Goal: Task Accomplishment & Management: Manage account settings

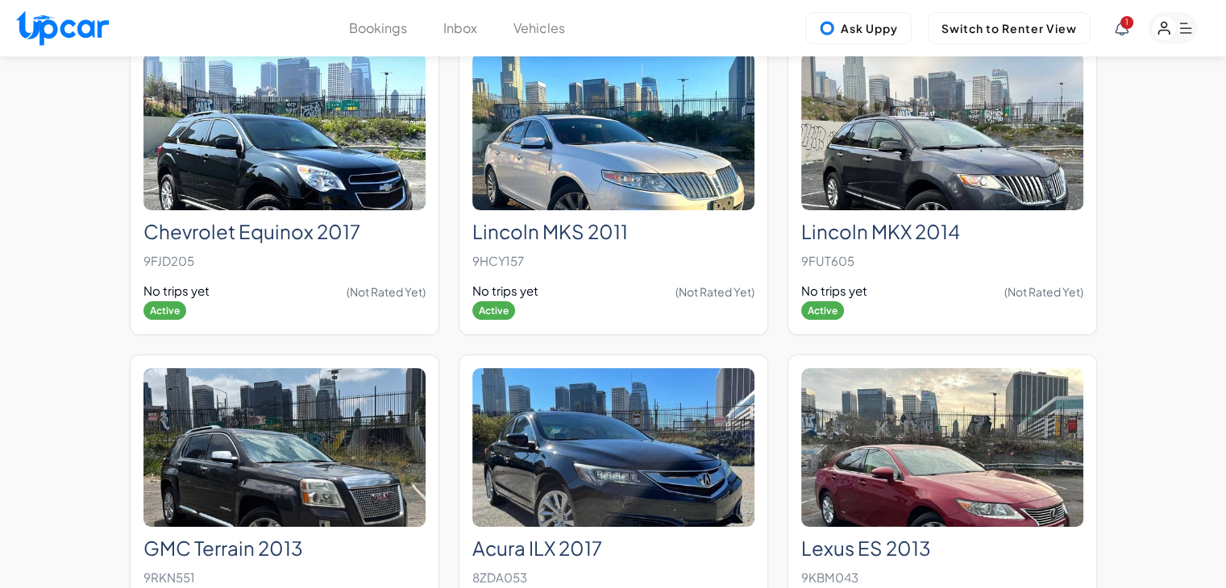
scroll to position [12567, 0]
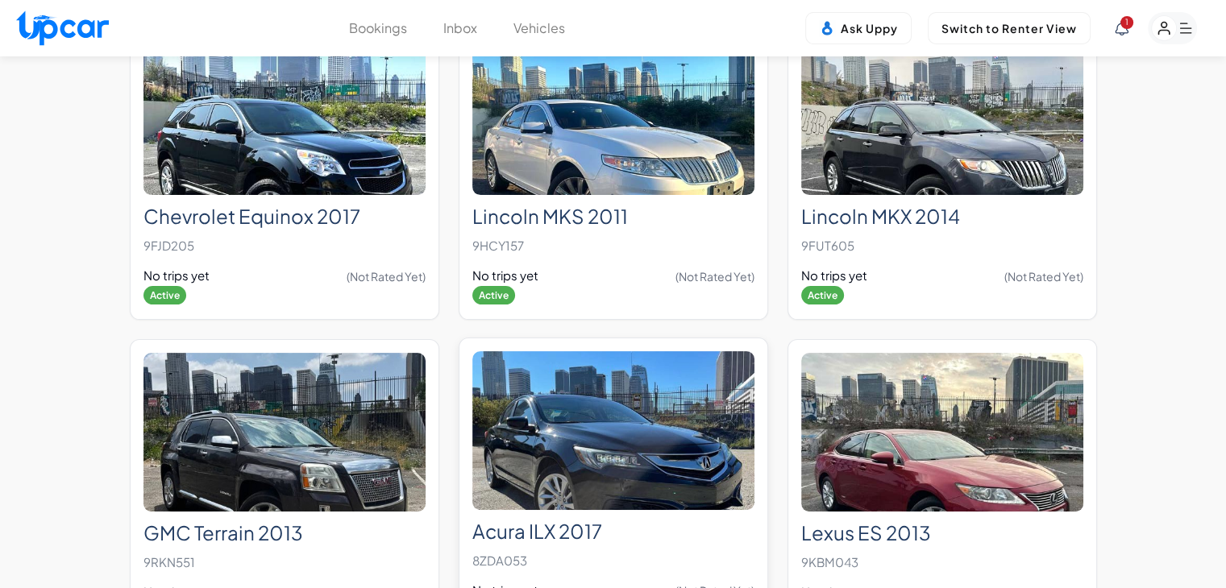
click at [661, 392] on img at bounding box center [613, 430] width 282 height 159
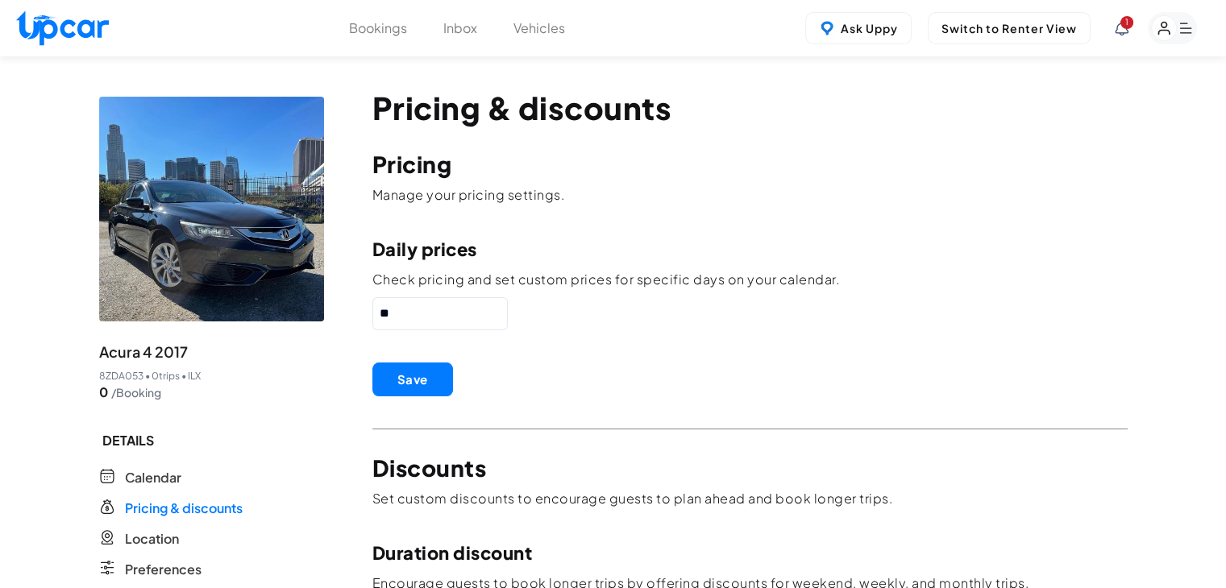
drag, startPoint x: 384, startPoint y: 322, endPoint x: 328, endPoint y: 329, distance: 56.0
drag, startPoint x: 442, startPoint y: 312, endPoint x: 368, endPoint y: 312, distance: 74.1
type input "**"
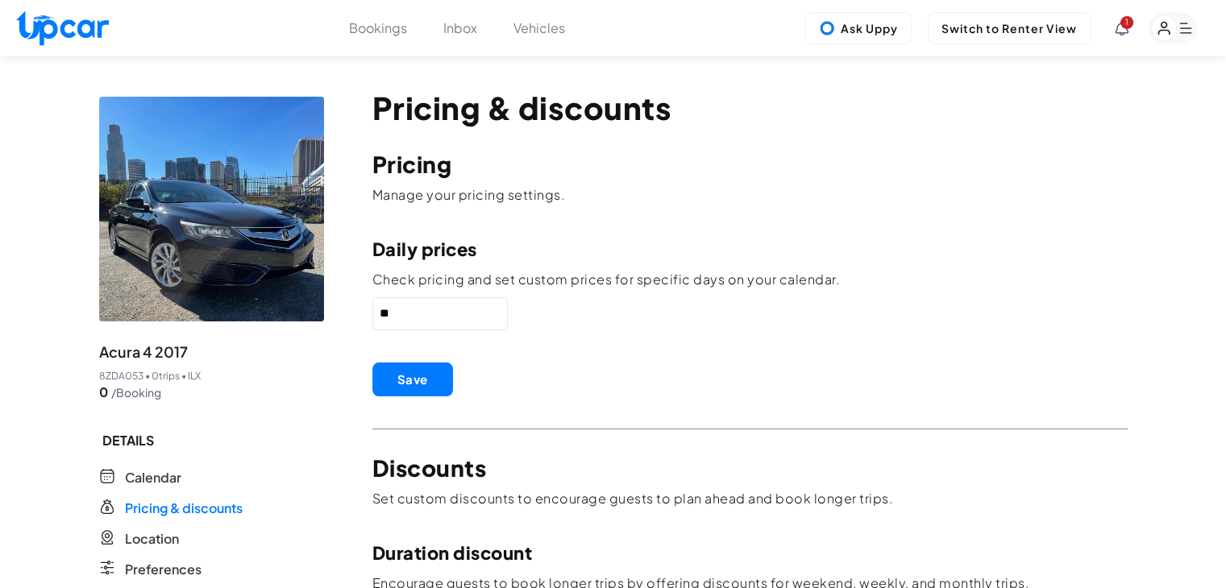
click at [397, 376] on button "Save" at bounding box center [412, 380] width 81 height 34
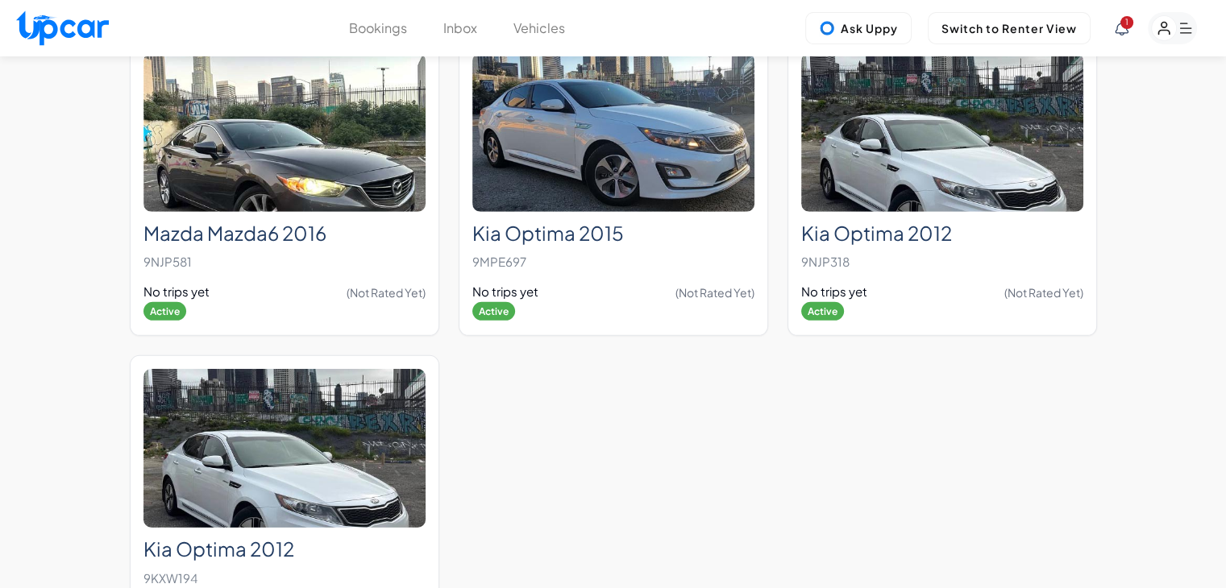
scroll to position [5130, 0]
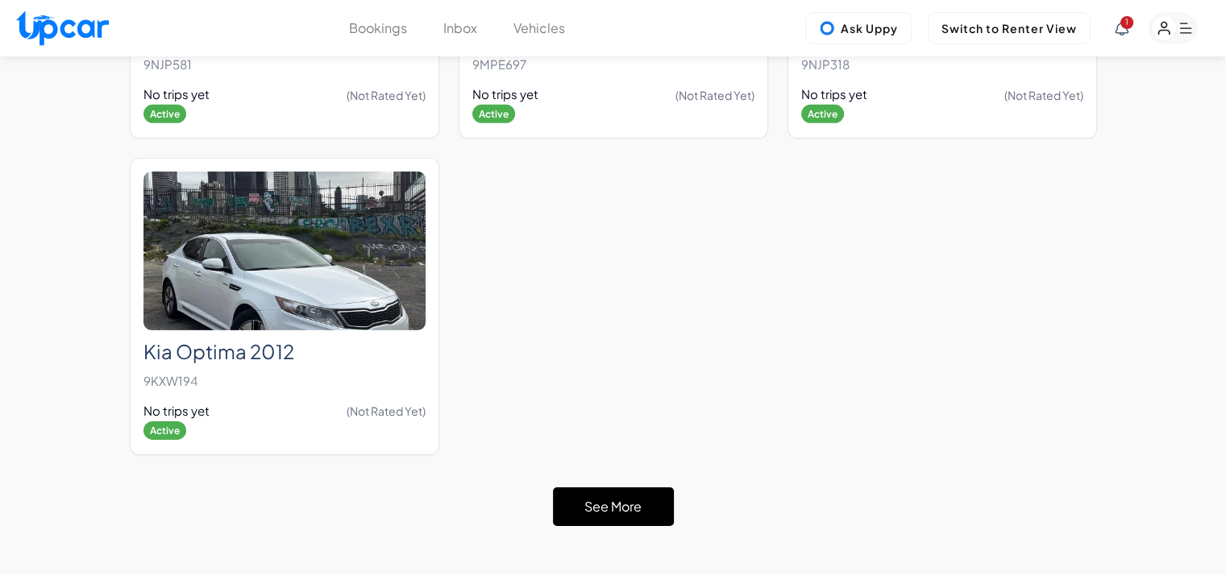
click at [627, 488] on button "See More" at bounding box center [613, 507] width 121 height 39
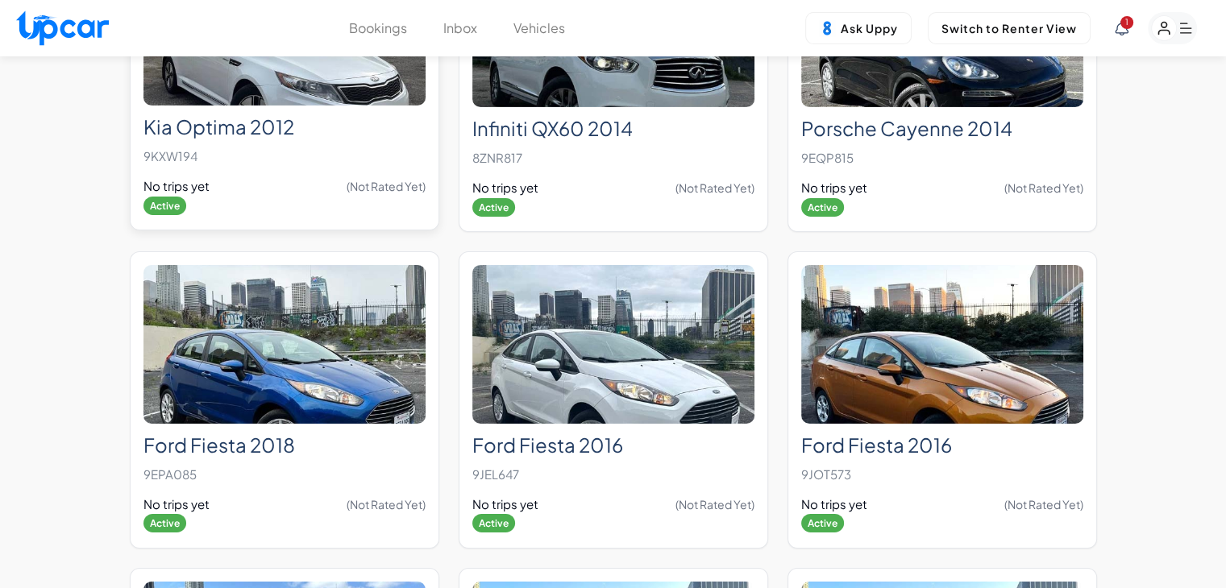
scroll to position [5211, 0]
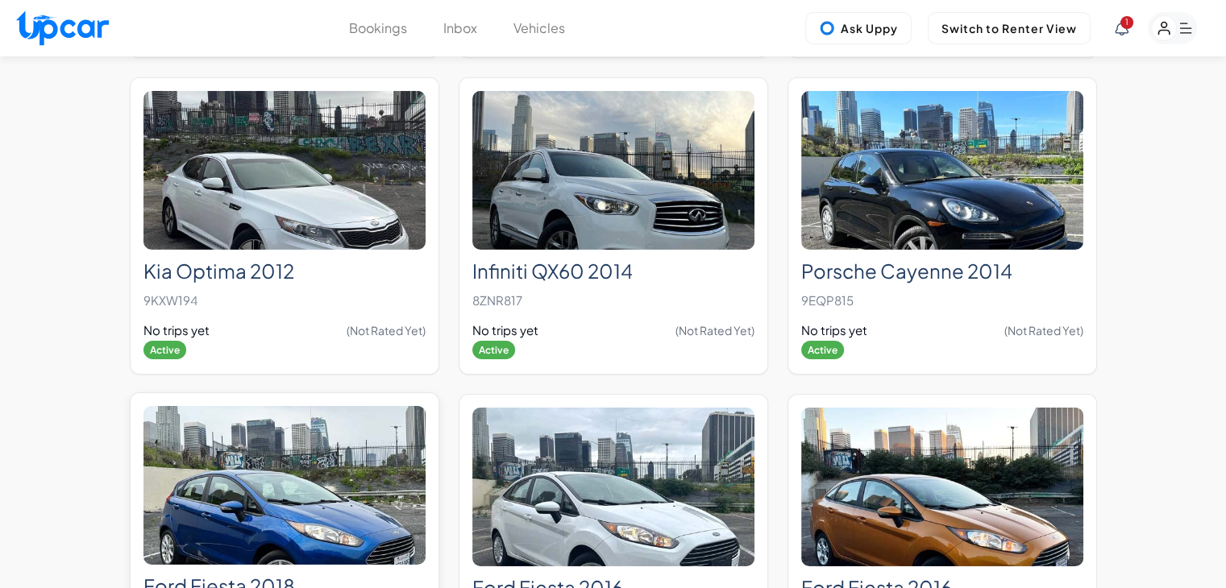
click at [359, 481] on img at bounding box center [284, 485] width 282 height 159
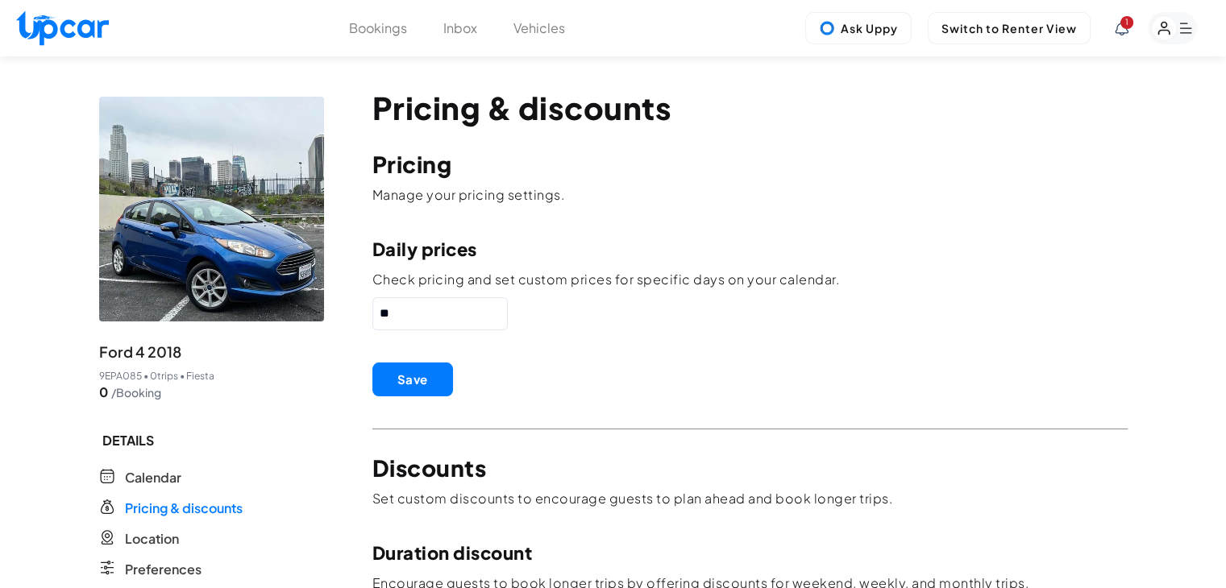
drag, startPoint x: 444, startPoint y: 317, endPoint x: 293, endPoint y: 319, distance: 150.7
type input "**"
click at [408, 375] on button "Save" at bounding box center [412, 380] width 81 height 34
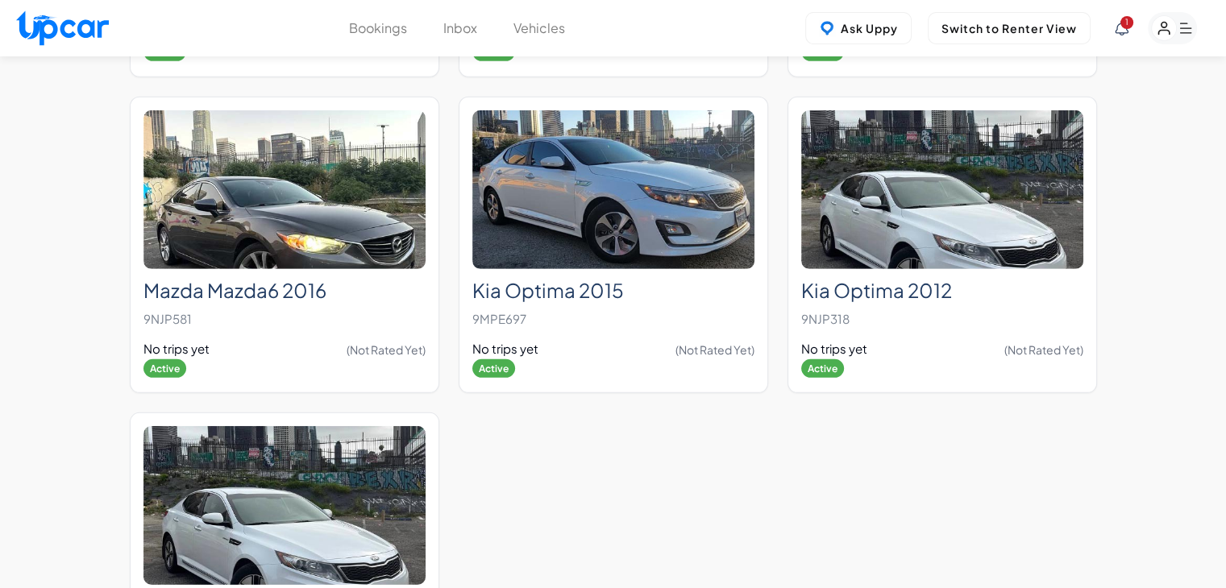
scroll to position [5020, 0]
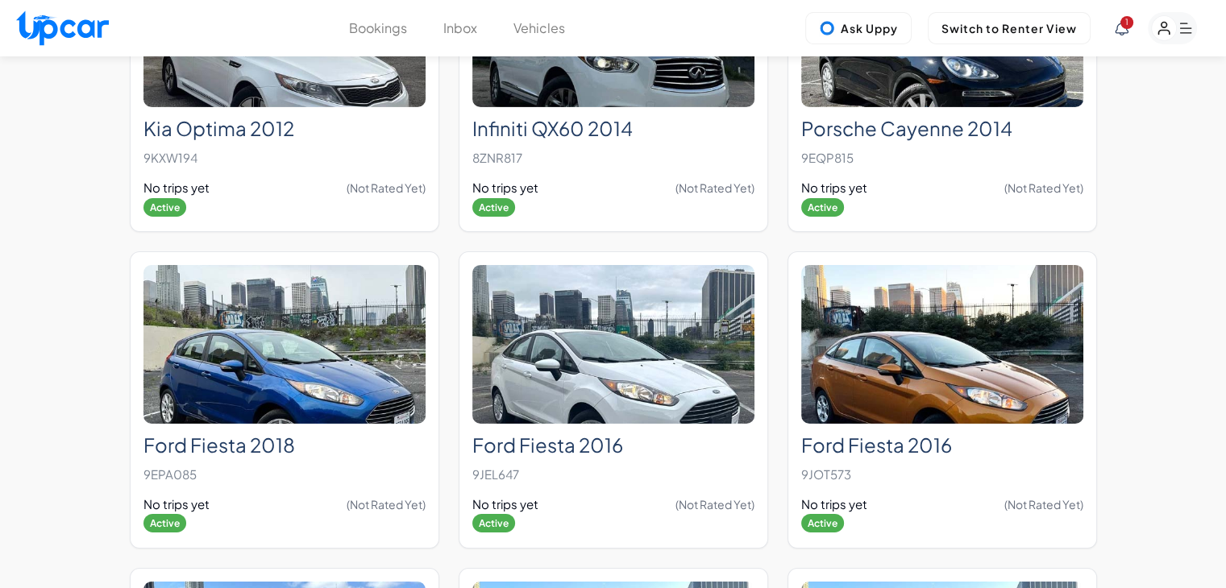
scroll to position [5261, 0]
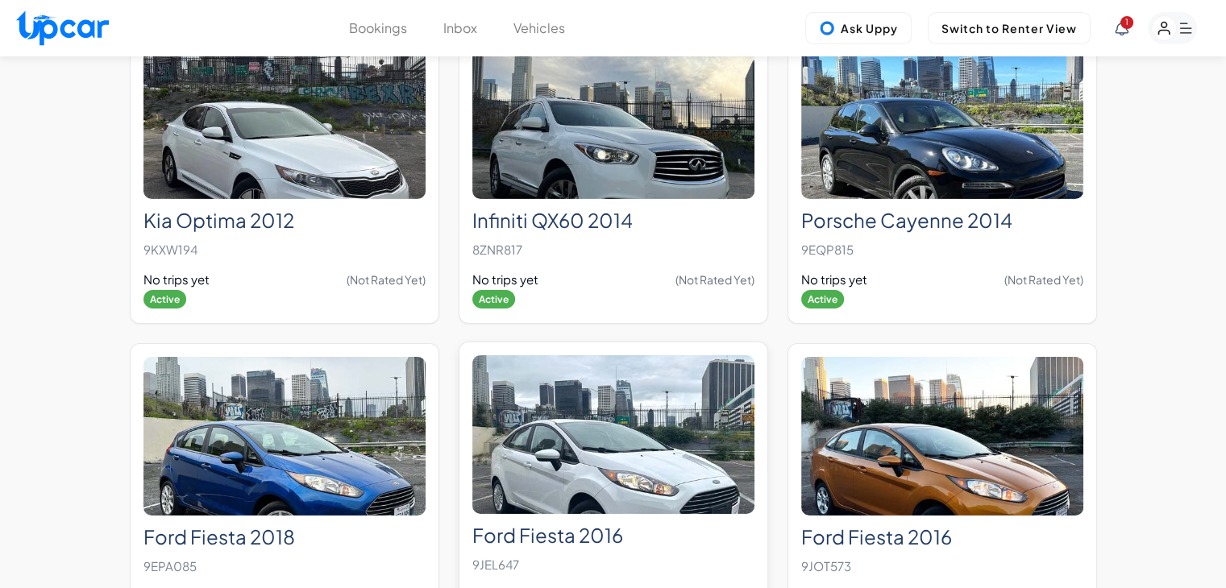
click at [671, 380] on img at bounding box center [613, 434] width 282 height 159
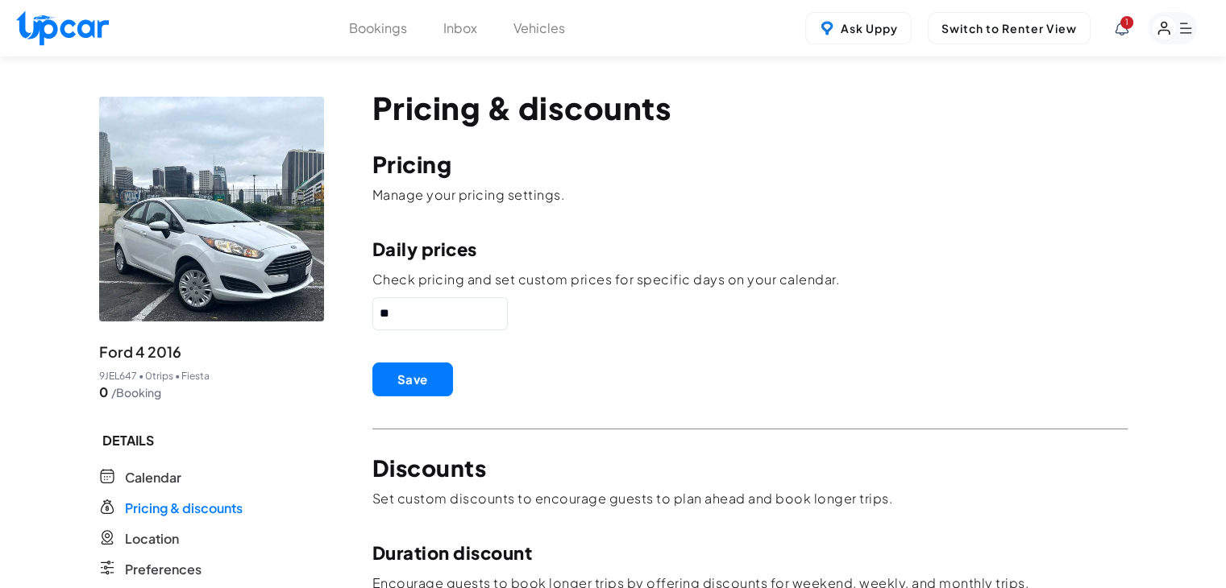
drag, startPoint x: 434, startPoint y: 316, endPoint x: 335, endPoint y: 311, distance: 98.4
type input "**"
click at [394, 374] on button "Save" at bounding box center [412, 380] width 81 height 34
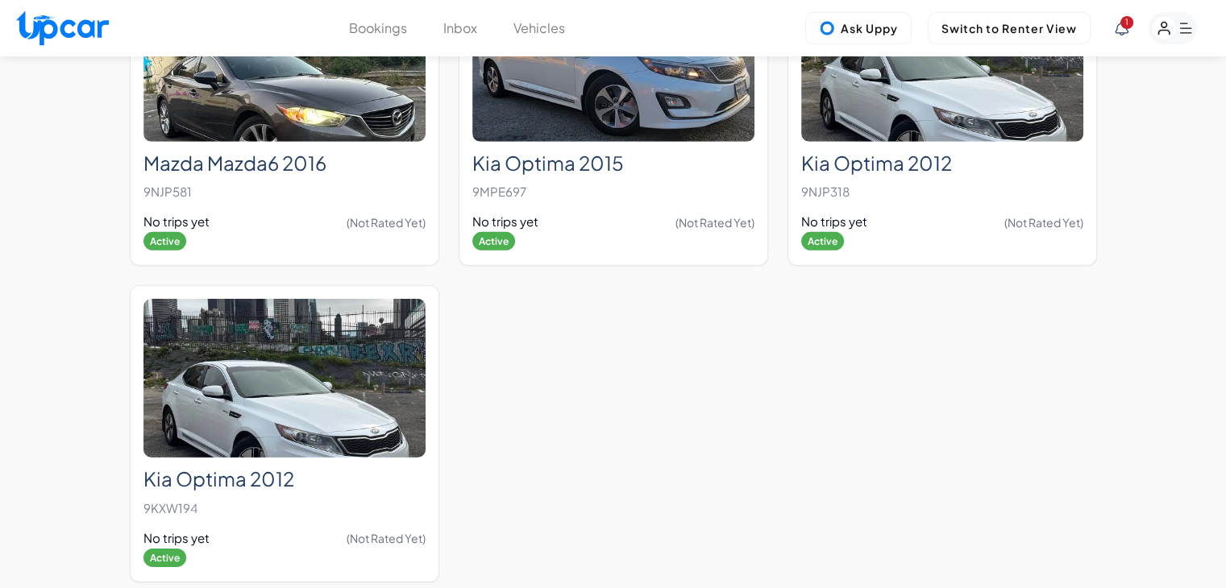
scroll to position [5020, 0]
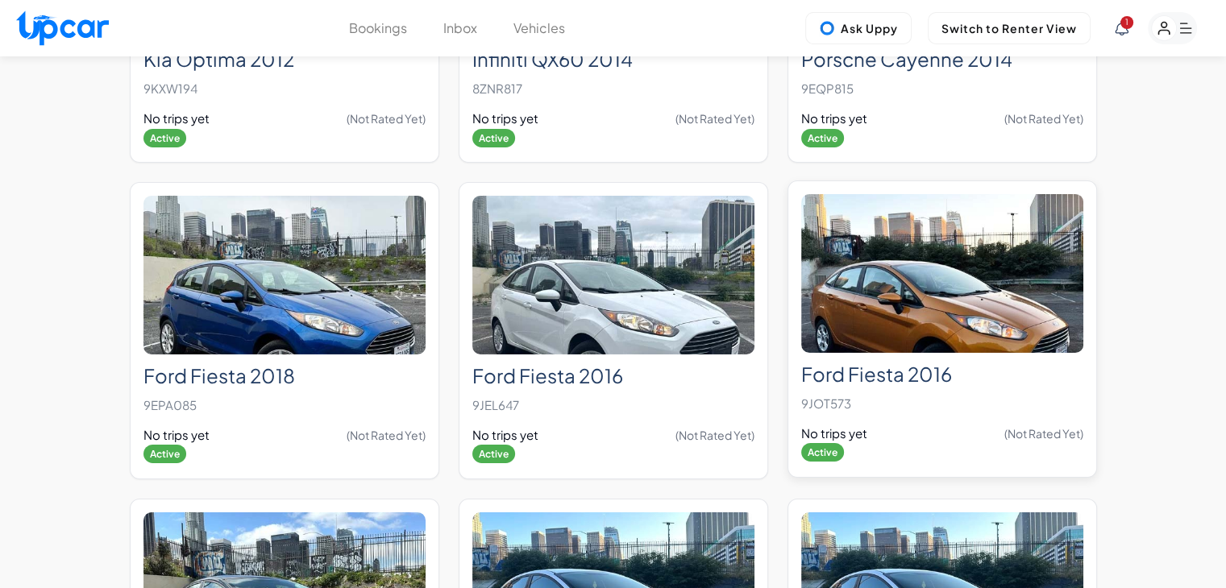
click at [920, 229] on img at bounding box center [942, 273] width 282 height 159
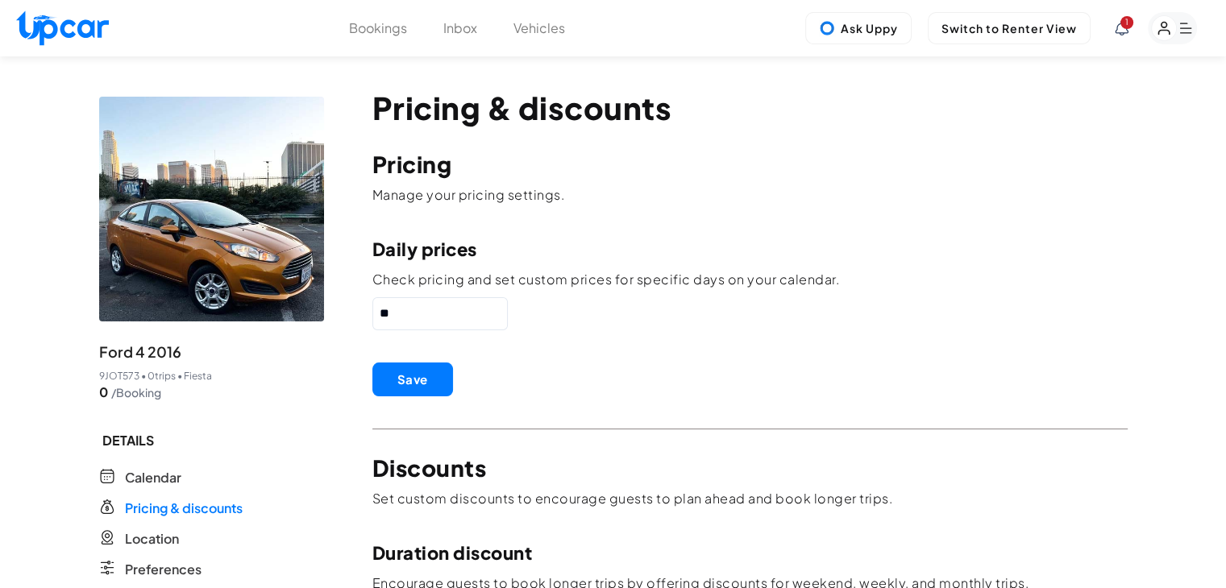
drag, startPoint x: 419, startPoint y: 310, endPoint x: 260, endPoint y: 329, distance: 160.7
type input "**"
click at [426, 380] on button "Save" at bounding box center [412, 380] width 81 height 34
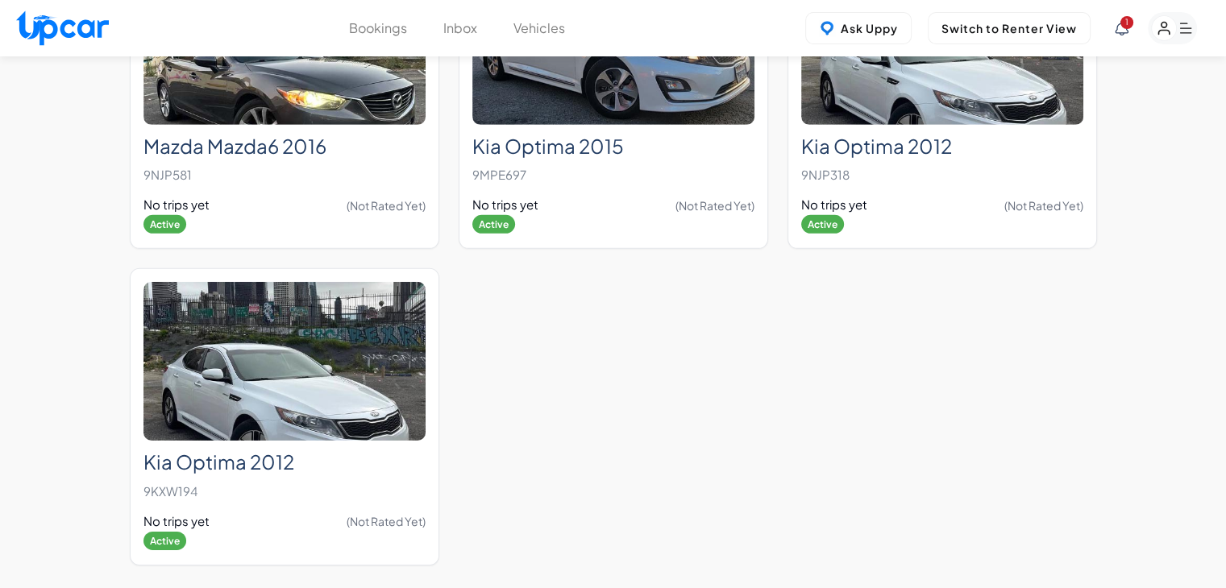
scroll to position [5261, 0]
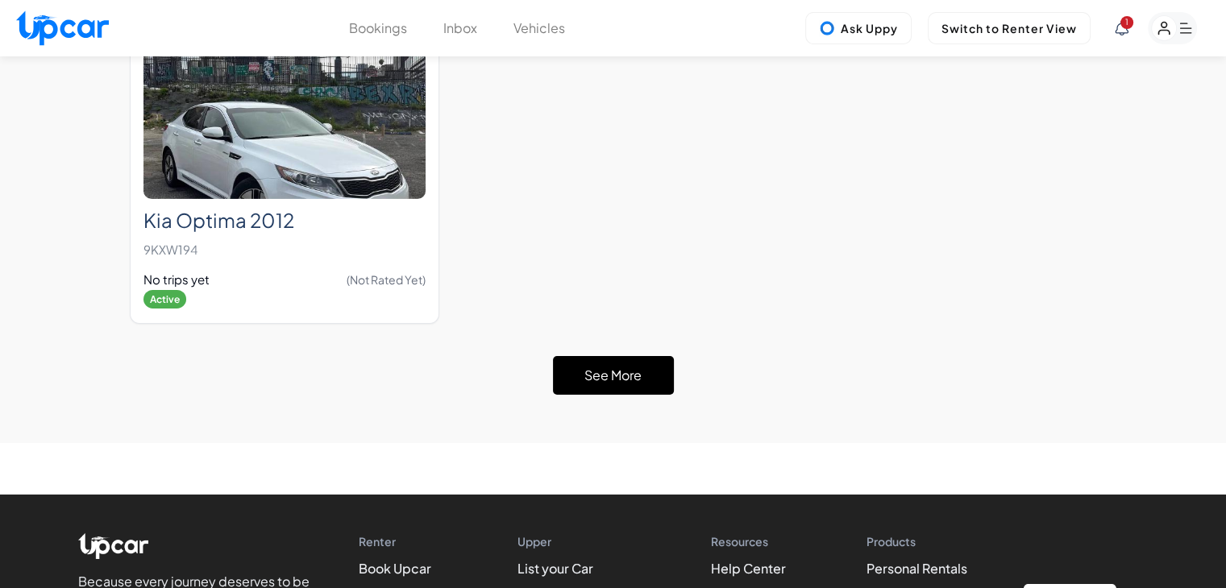
click at [617, 356] on button "See More" at bounding box center [613, 375] width 121 height 39
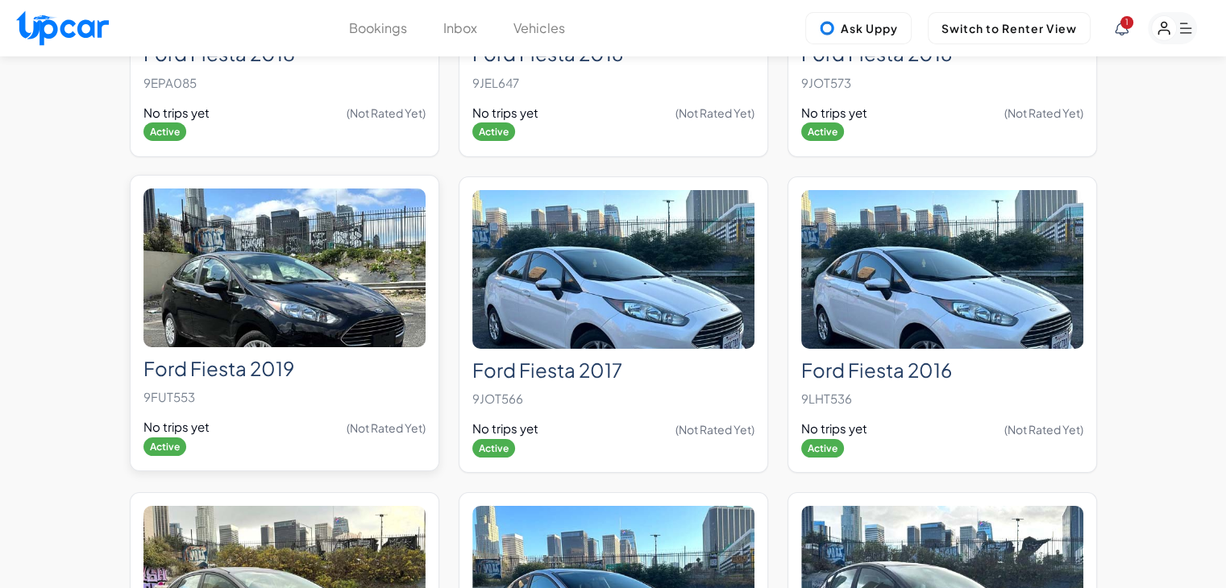
click at [233, 268] on img at bounding box center [284, 268] width 282 height 159
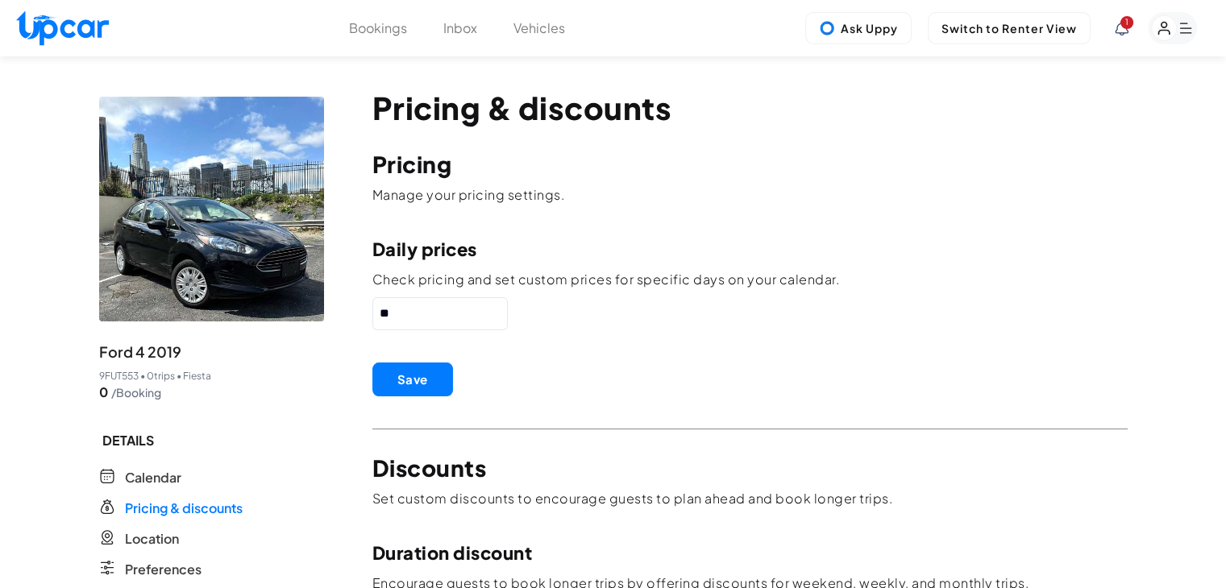
drag, startPoint x: 437, startPoint y: 317, endPoint x: 282, endPoint y: 326, distance: 155.0
type input "**"
click at [414, 371] on button "Save" at bounding box center [412, 380] width 81 height 34
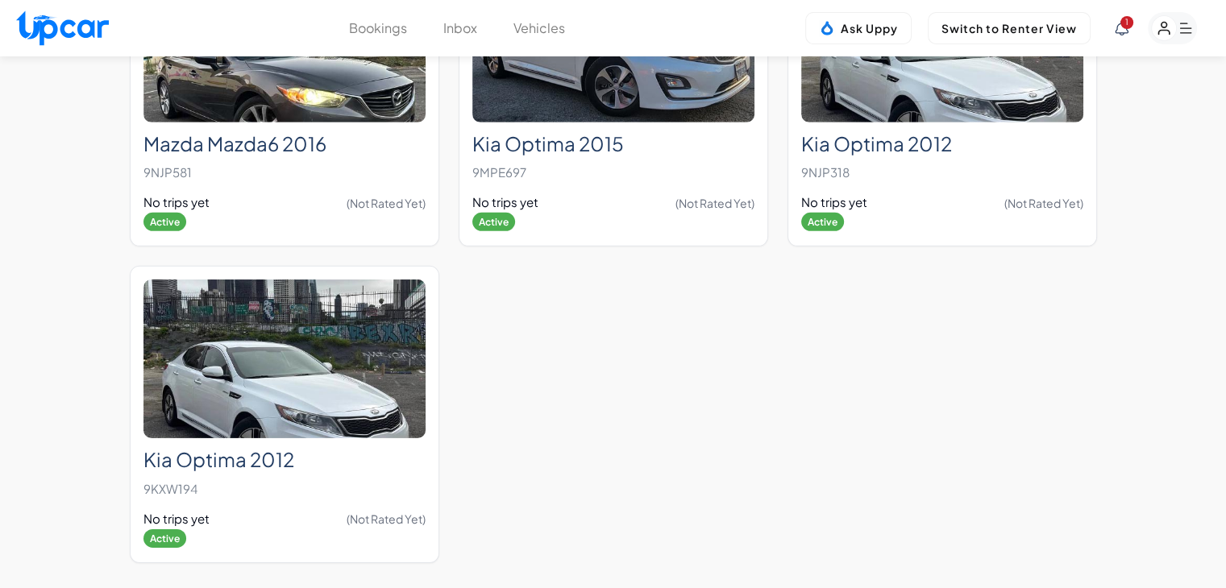
scroll to position [5100, 0]
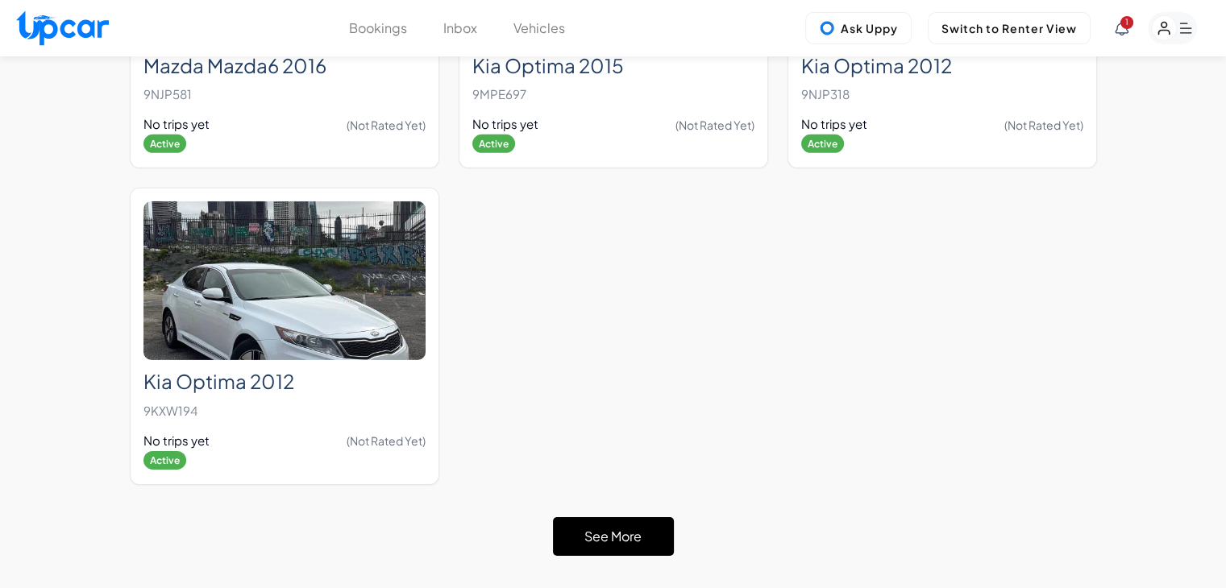
click at [638, 517] on button "See More" at bounding box center [613, 536] width 121 height 39
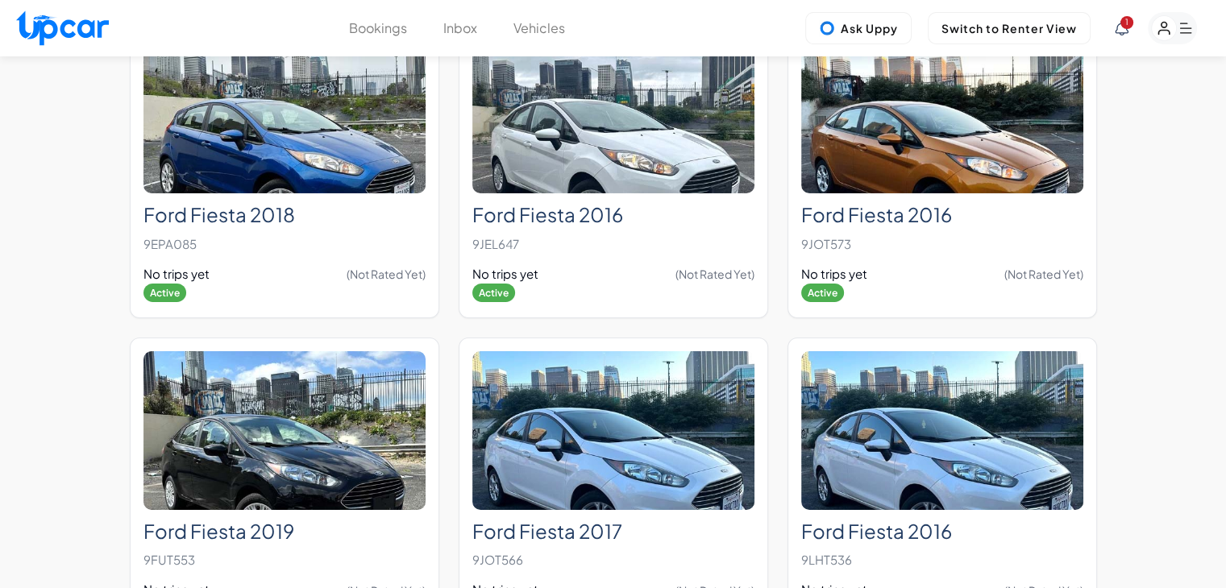
scroll to position [5422, 0]
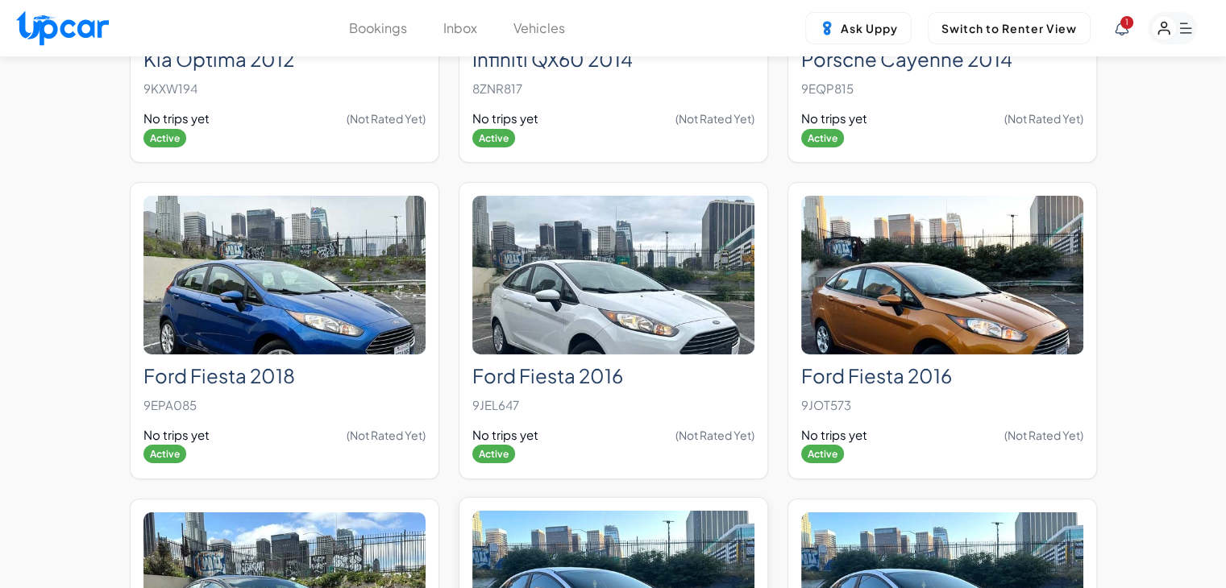
click at [674, 511] on img at bounding box center [613, 590] width 282 height 159
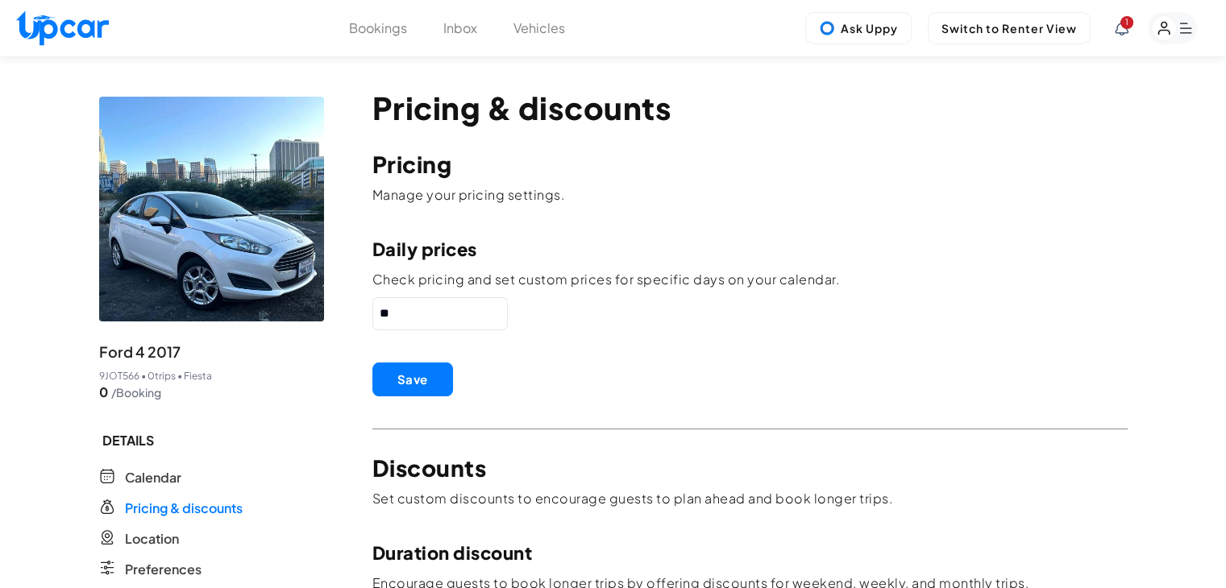
drag, startPoint x: 438, startPoint y: 301, endPoint x: 347, endPoint y: 313, distance: 92.7
drag, startPoint x: 417, startPoint y: 324, endPoint x: 317, endPoint y: 321, distance: 100.0
type input "**"
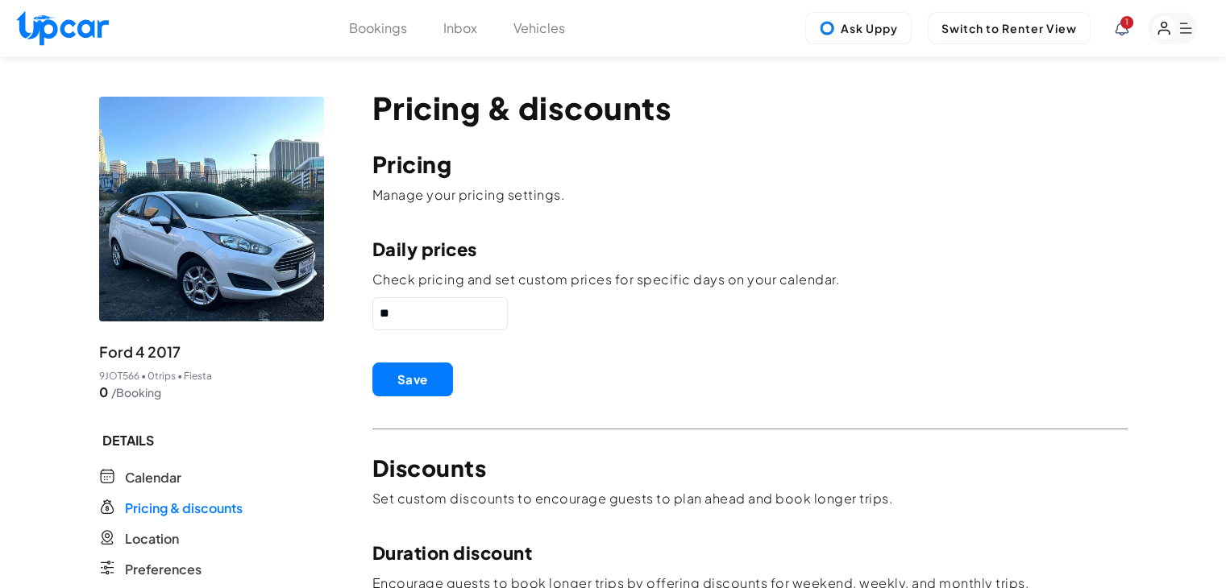
click at [397, 368] on button "Save" at bounding box center [412, 380] width 81 height 34
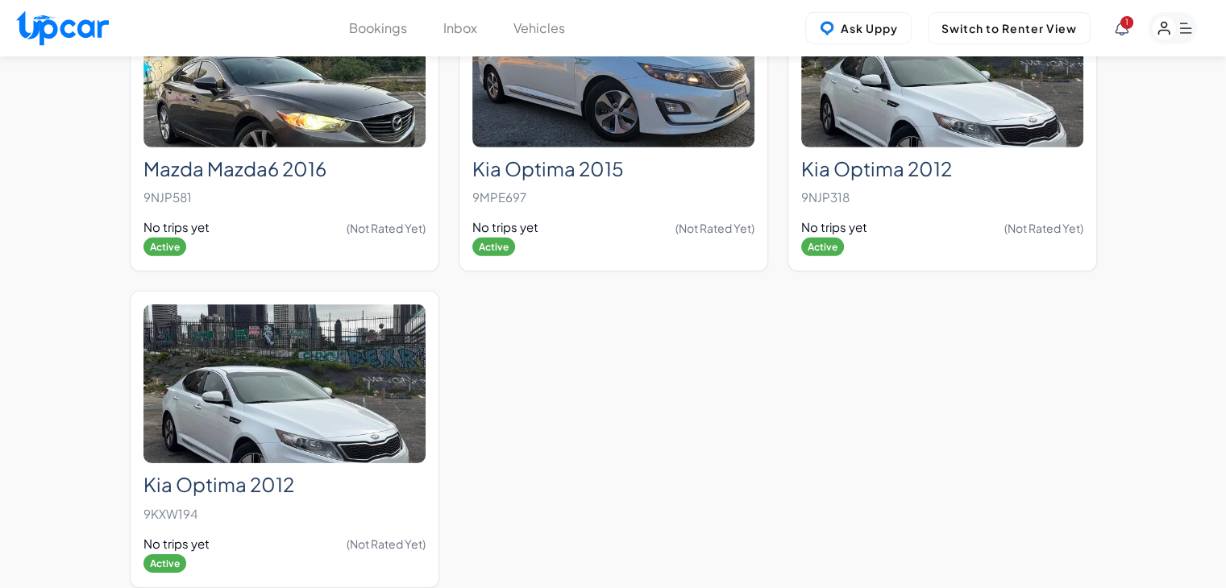
scroll to position [5020, 0]
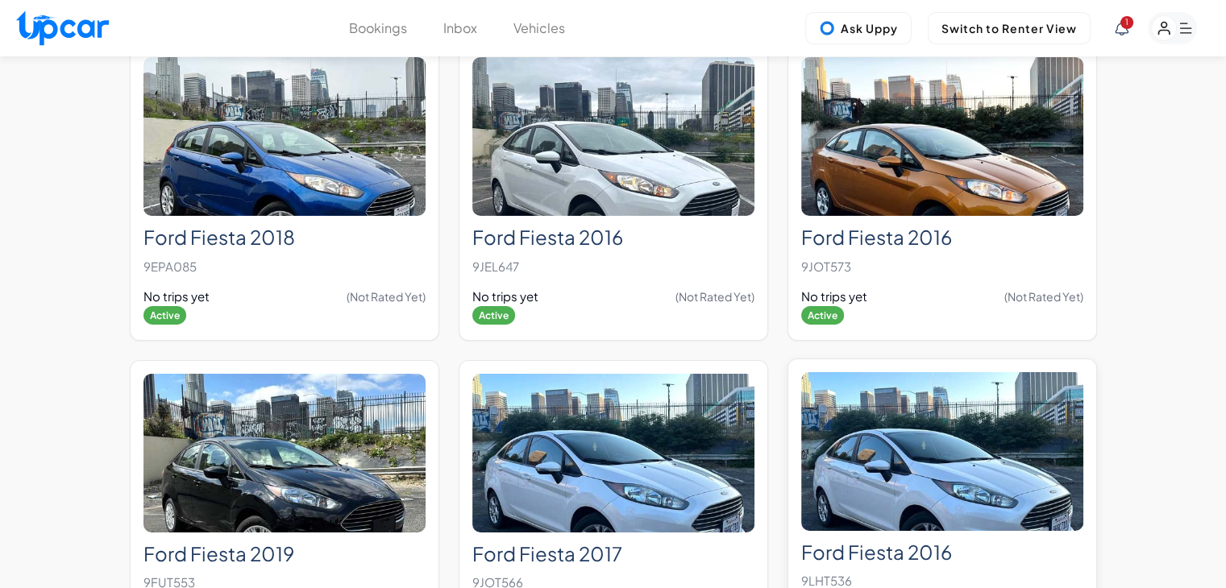
scroll to position [5584, 0]
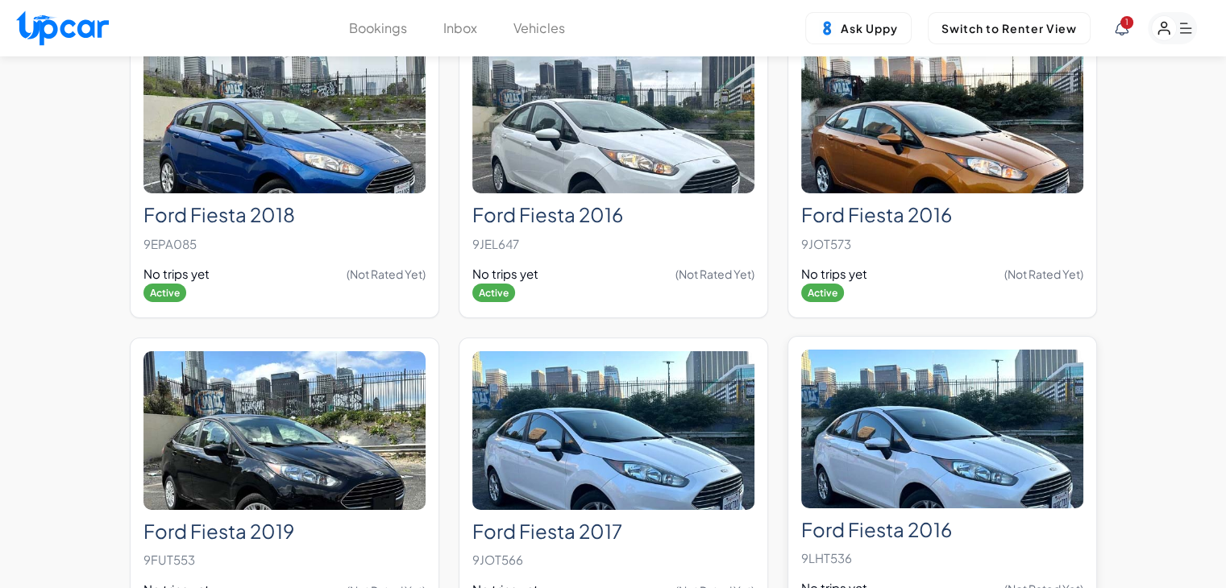
click at [918, 378] on img at bounding box center [942, 429] width 282 height 159
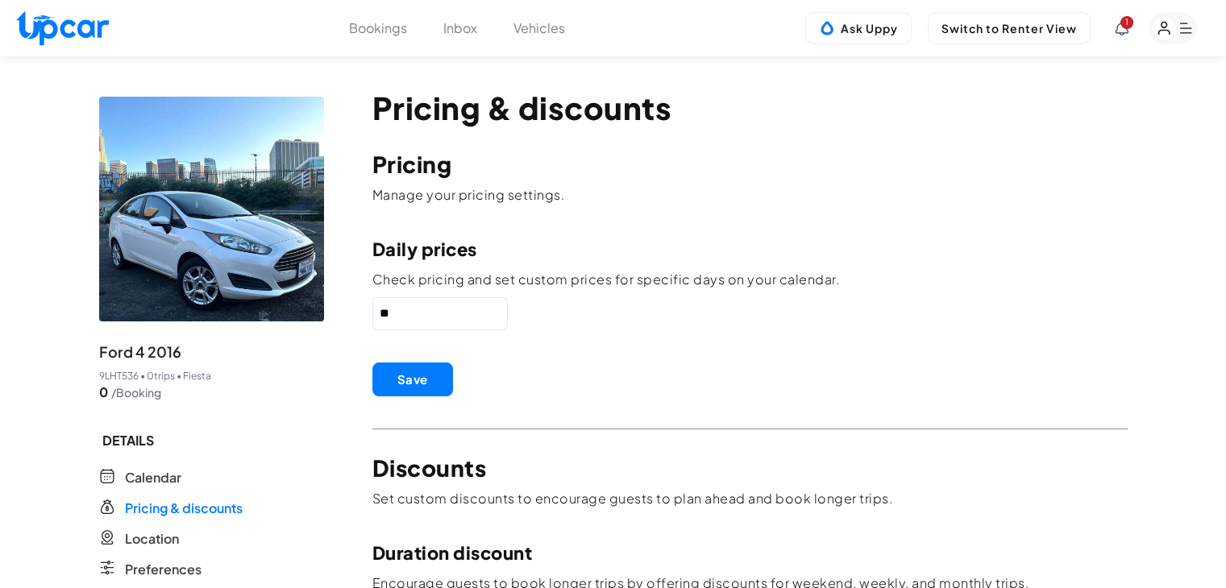
drag, startPoint x: 416, startPoint y: 314, endPoint x: 264, endPoint y: 314, distance: 151.5
type input "**"
click at [417, 374] on button "Save" at bounding box center [412, 380] width 81 height 34
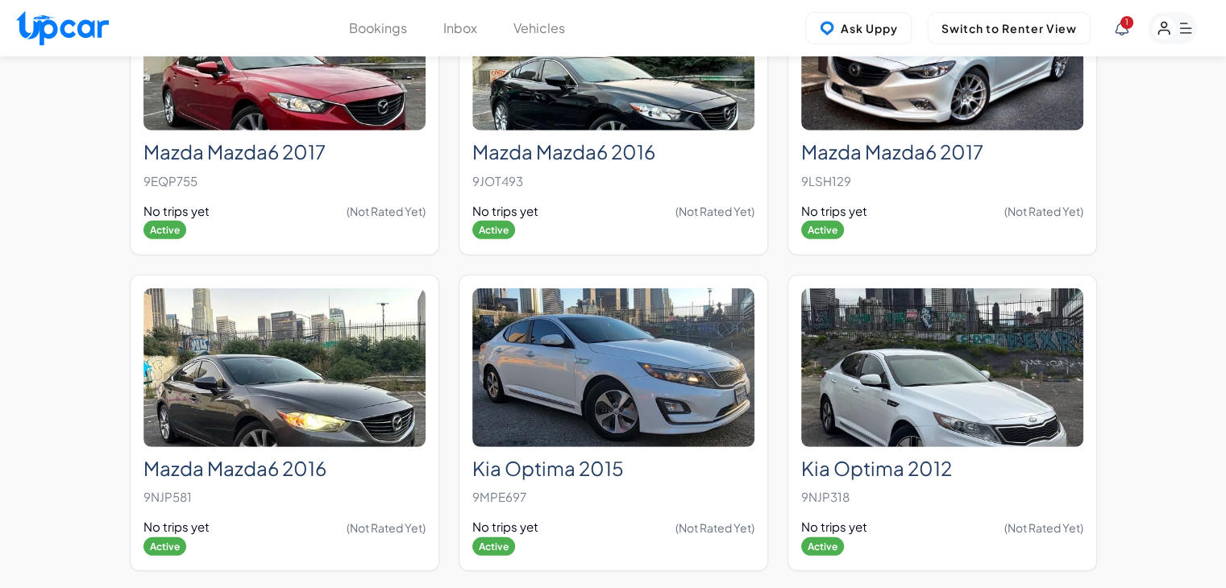
scroll to position [5100, 0]
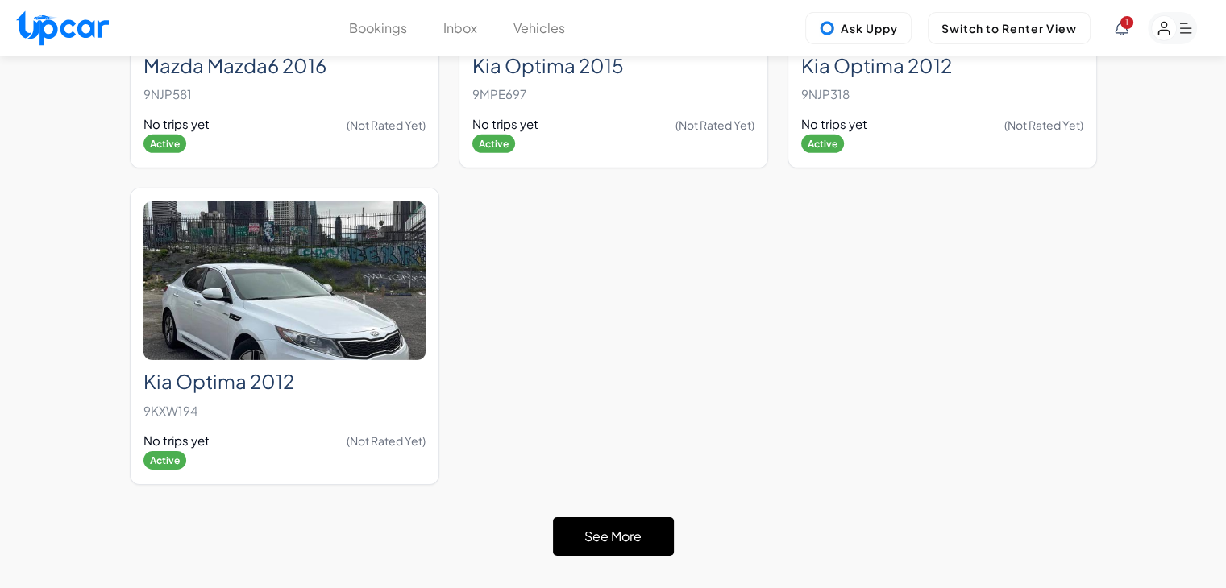
click at [632, 517] on button "See More" at bounding box center [613, 536] width 121 height 39
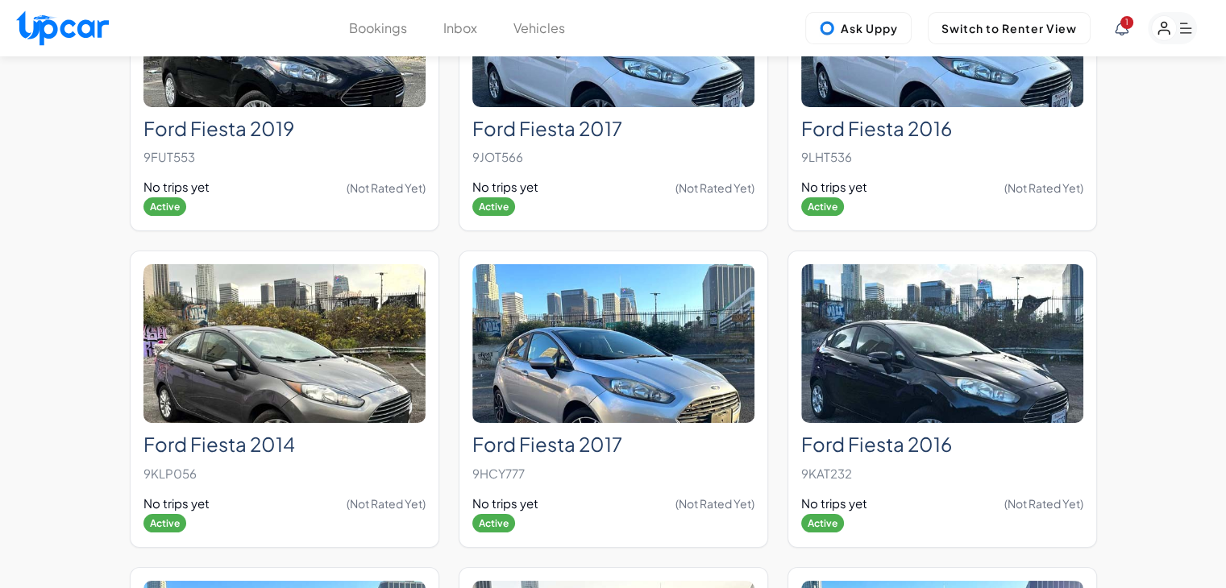
scroll to position [5987, 0]
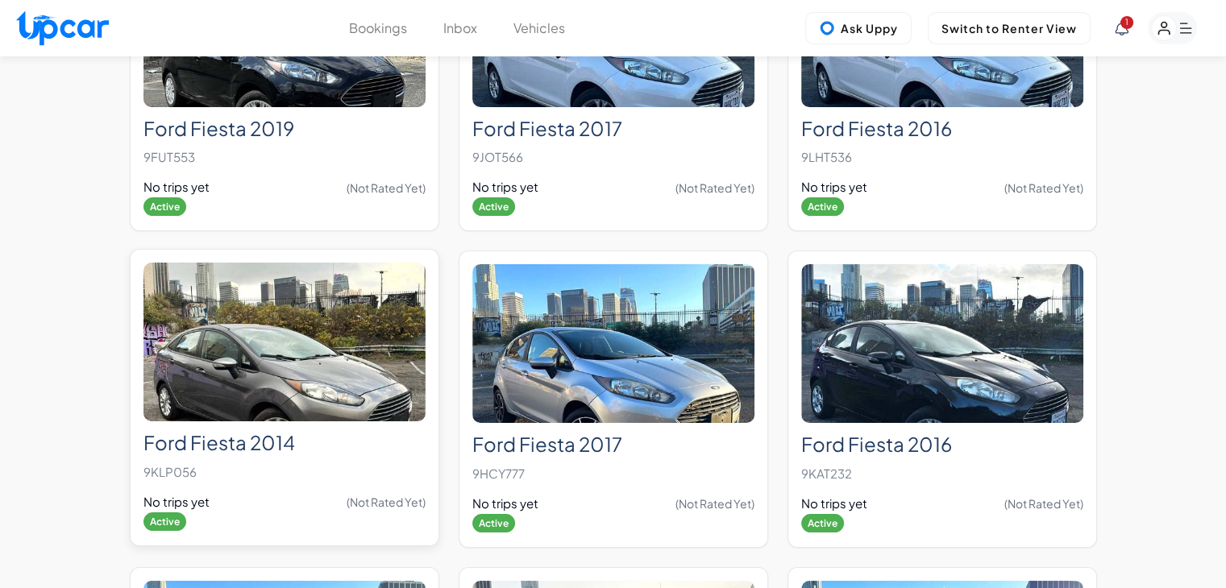
click at [366, 337] on img at bounding box center [284, 342] width 282 height 159
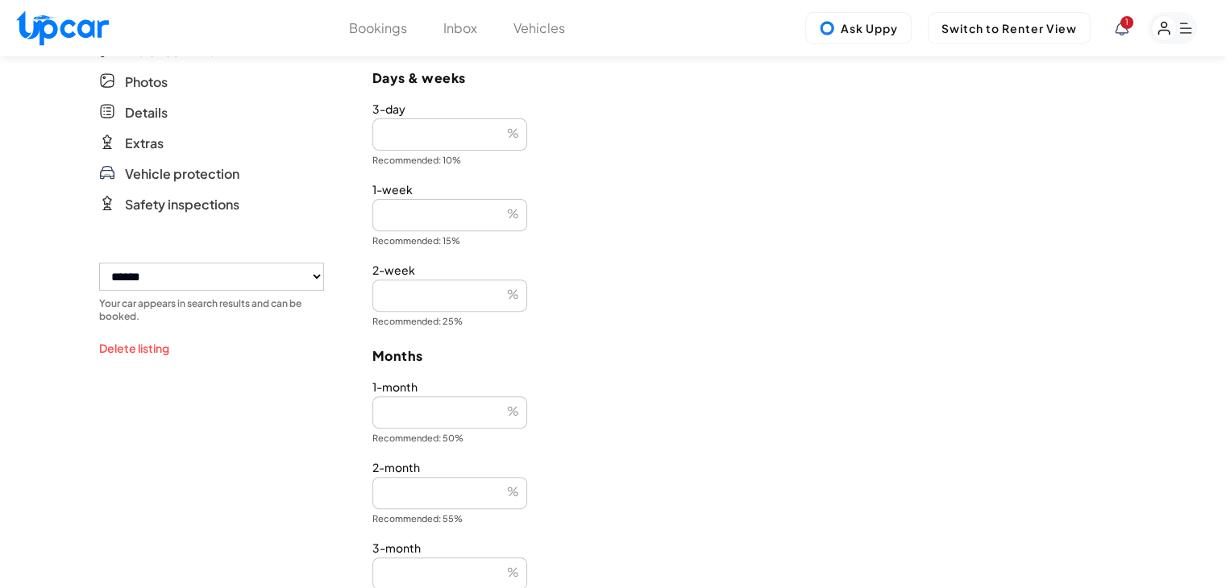
scroll to position [529, 0]
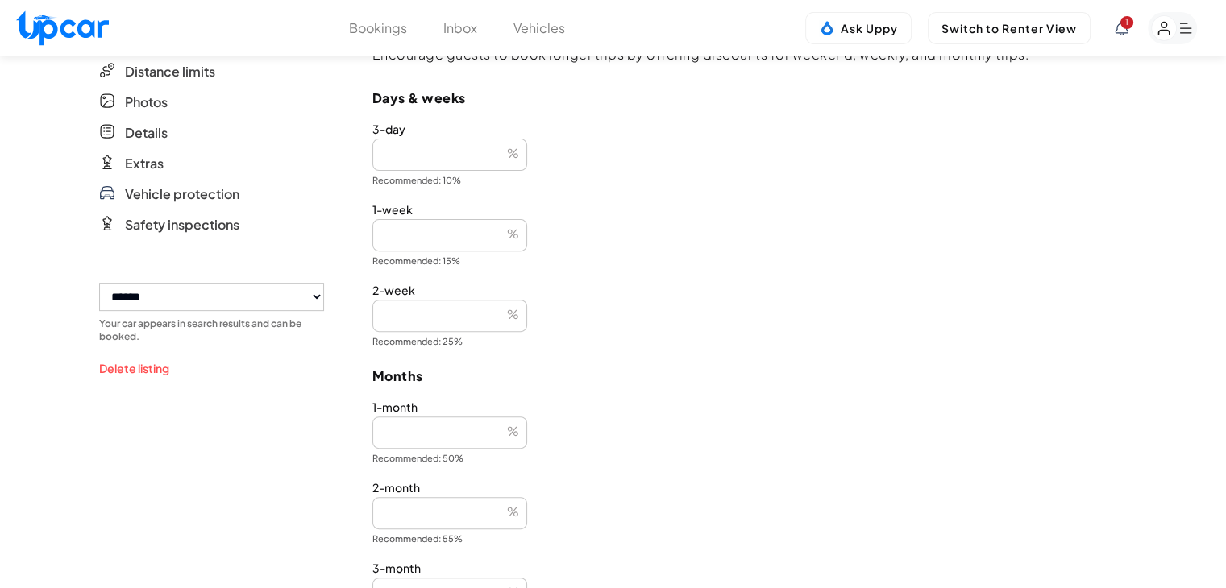
drag, startPoint x: 406, startPoint y: 156, endPoint x: 303, endPoint y: 162, distance: 103.3
click at [303, 162] on div "**********" at bounding box center [613, 209] width 1028 height 1362
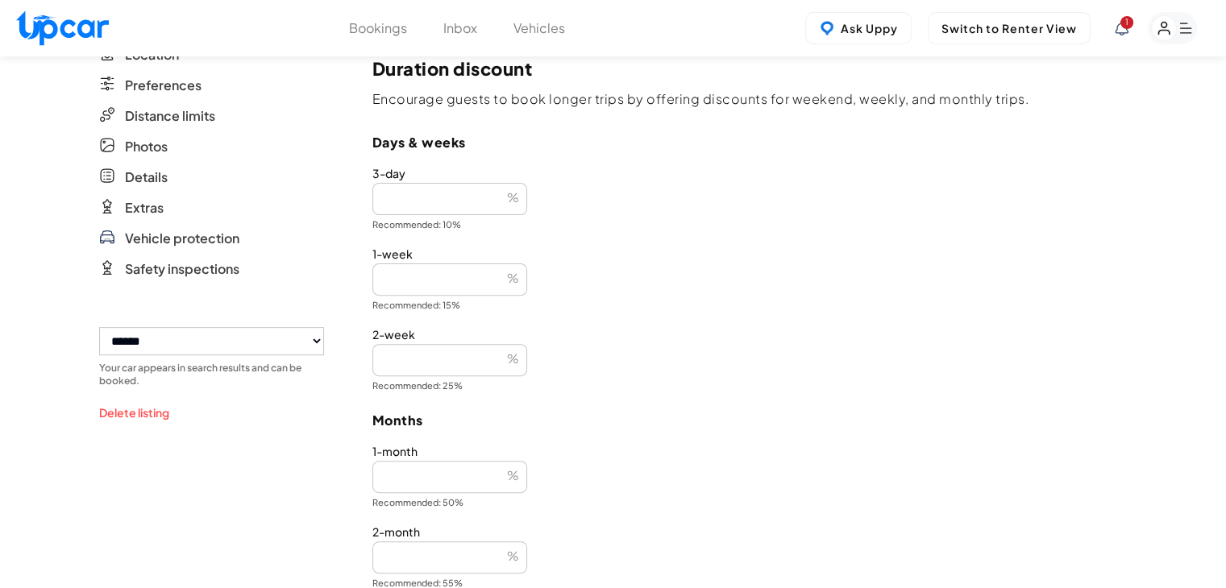
scroll to position [0, 0]
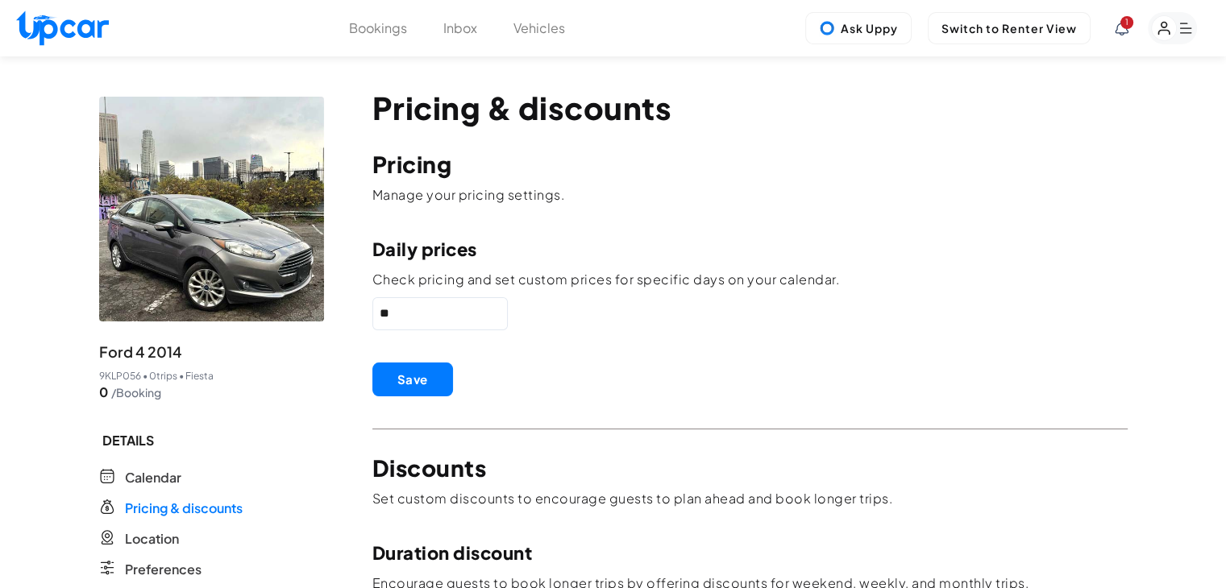
type input "**"
drag, startPoint x: 374, startPoint y: 316, endPoint x: 326, endPoint y: 314, distance: 47.6
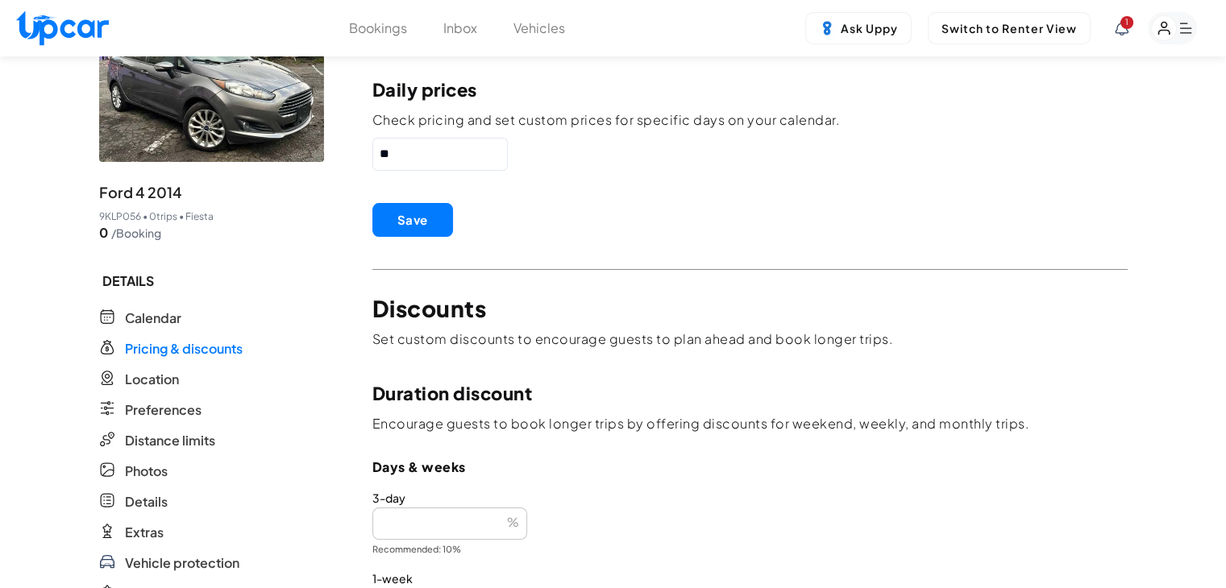
scroll to position [242, 0]
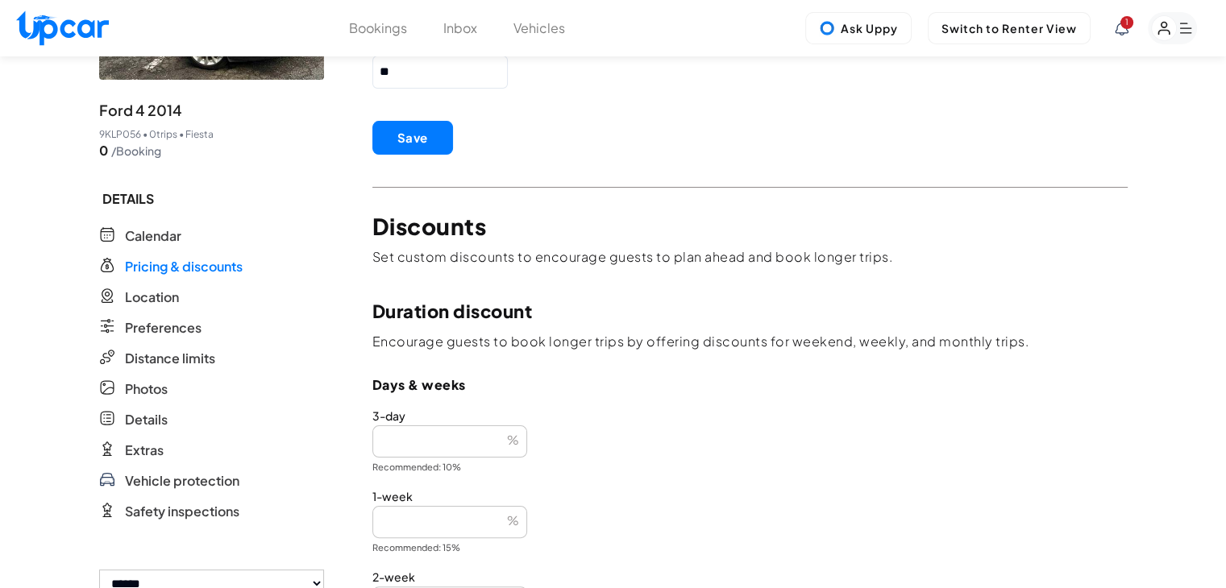
type input "**"
drag, startPoint x: 409, startPoint y: 438, endPoint x: 330, endPoint y: 439, distance: 79.0
click at [330, 439] on div "**********" at bounding box center [613, 496] width 1028 height 1362
type input "*"
click at [417, 135] on button "Save" at bounding box center [412, 138] width 81 height 34
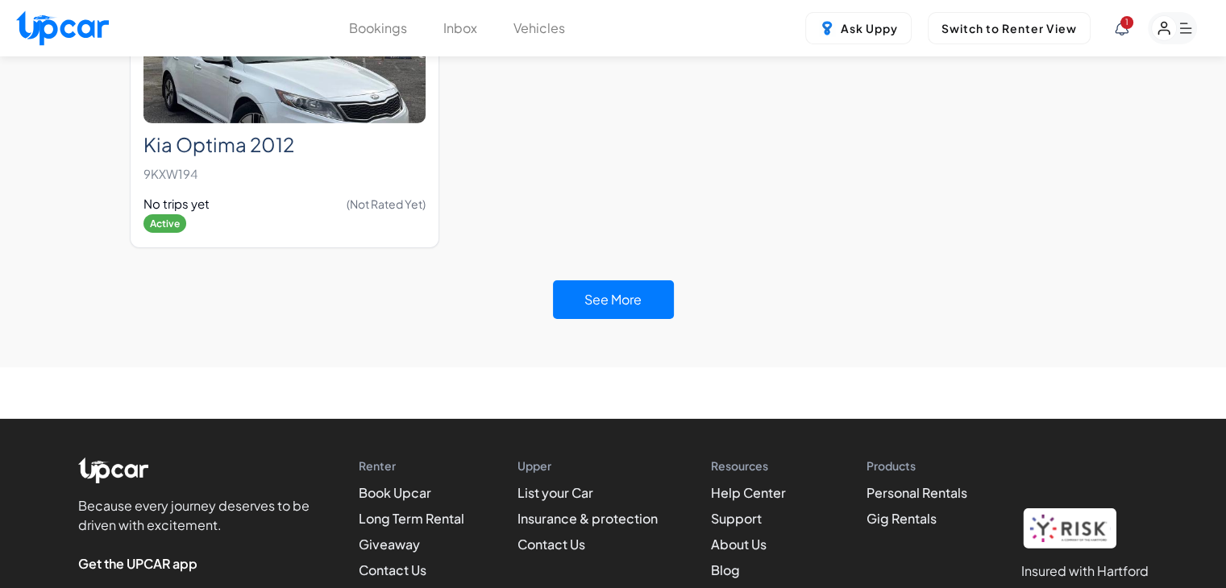
scroll to position [5342, 0]
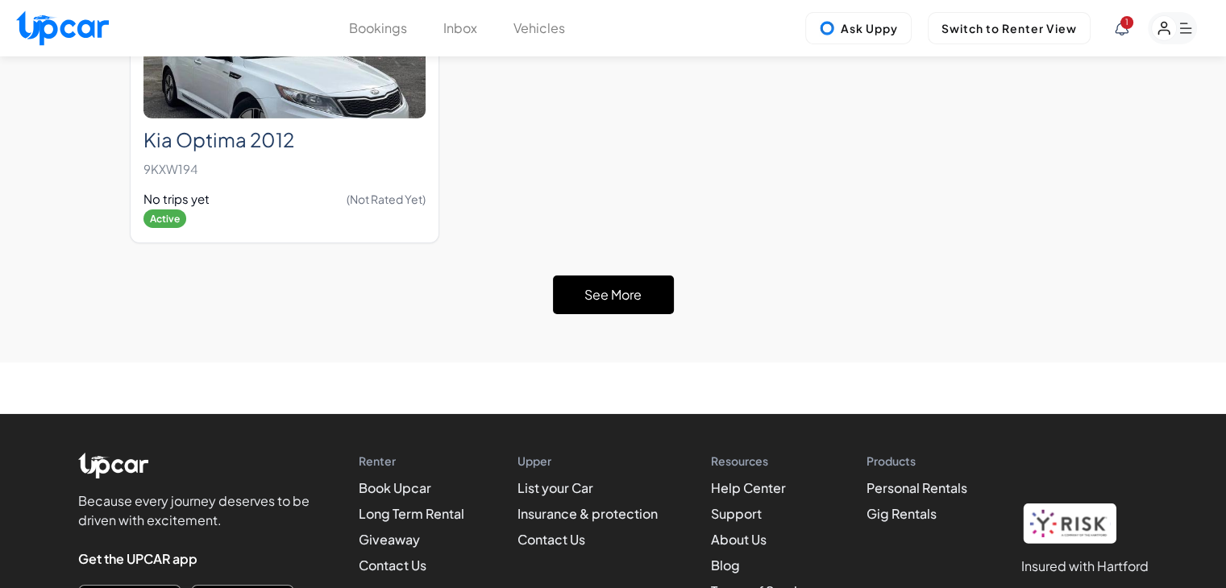
click at [621, 276] on button "See More" at bounding box center [613, 295] width 121 height 39
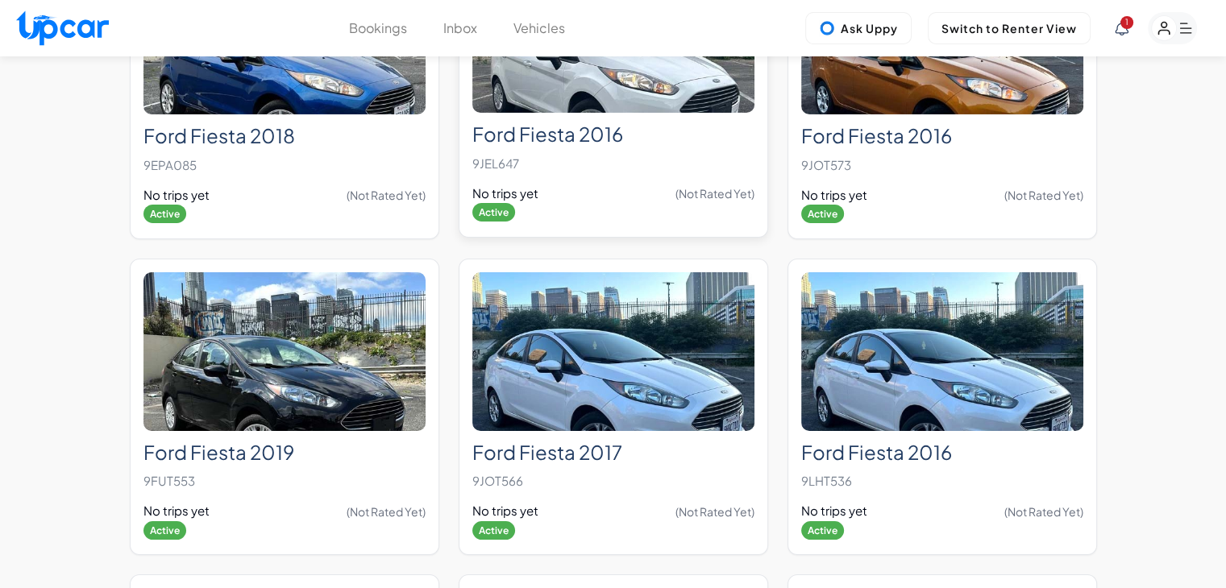
scroll to position [5664, 0]
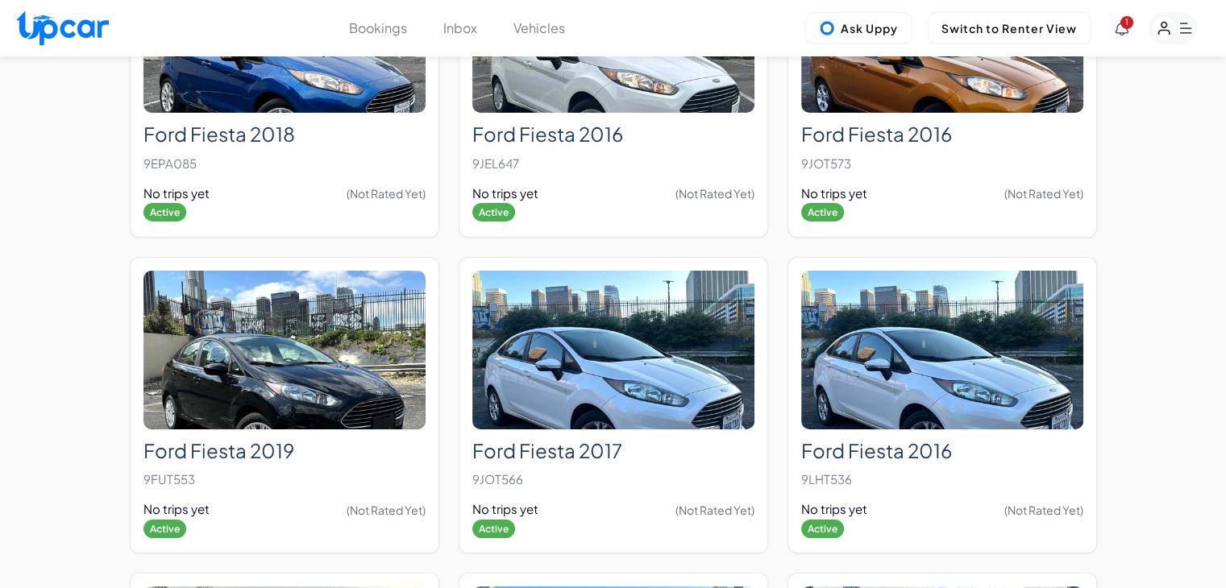
click at [1125, 28] on span "1" at bounding box center [1126, 22] width 13 height 13
click at [1122, 30] on icon at bounding box center [1122, 28] width 14 height 15
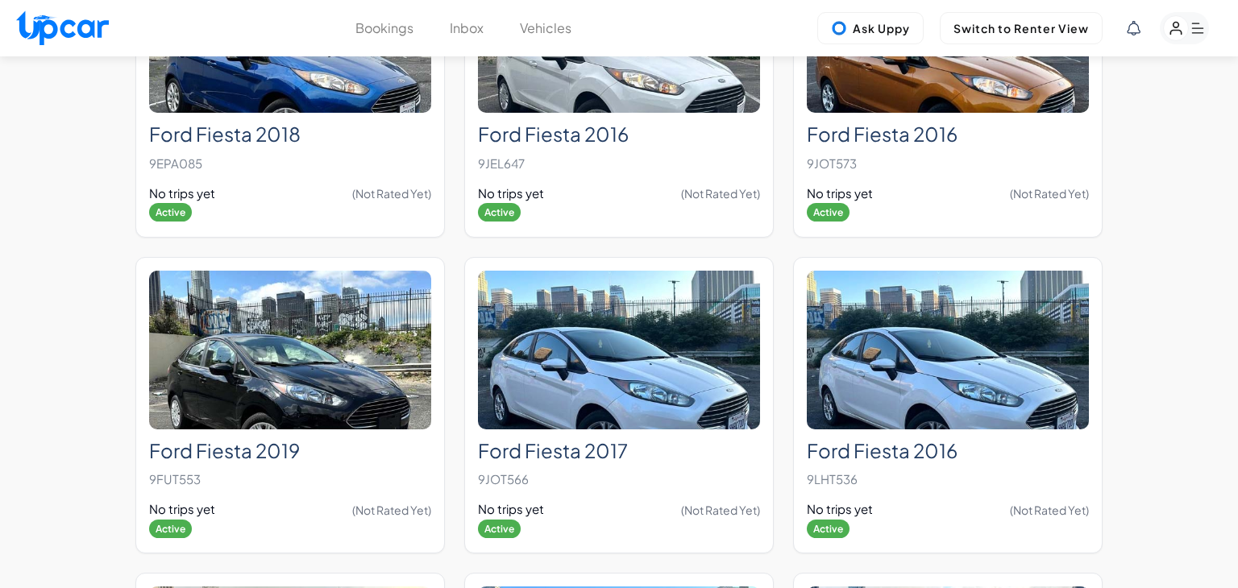
click at [1172, 430] on div at bounding box center [619, 294] width 1238 height 588
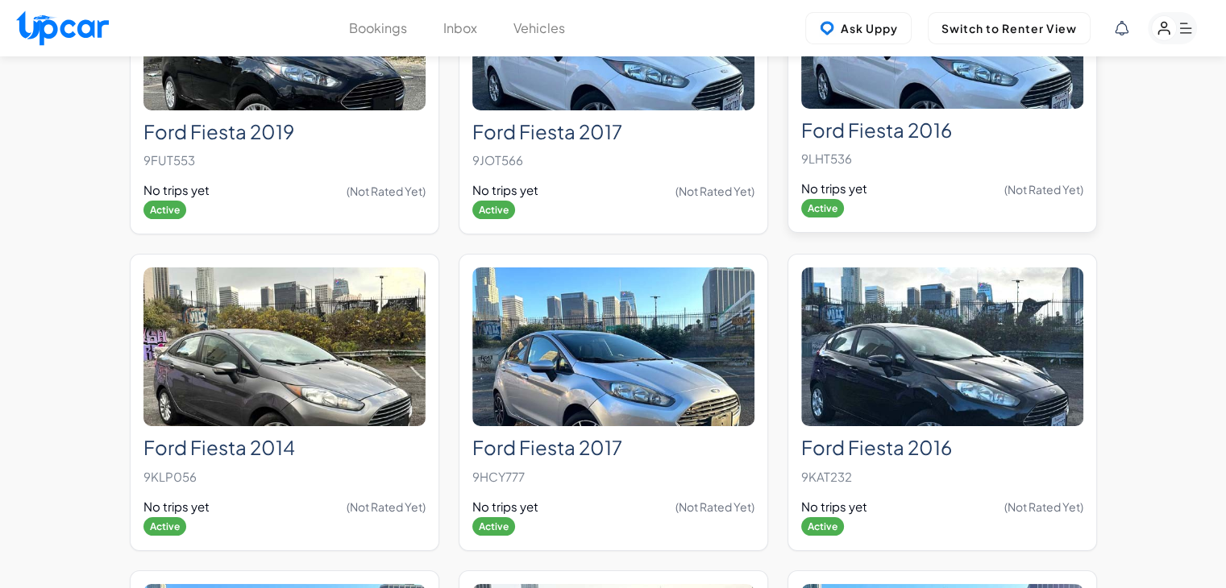
scroll to position [6067, 0]
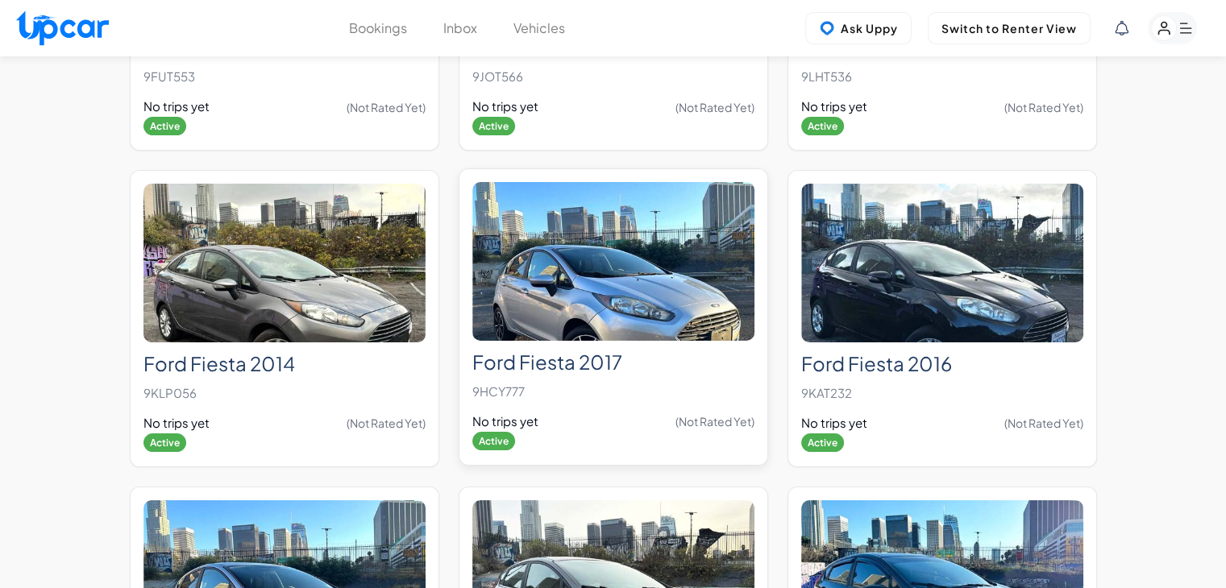
click at [669, 257] on img at bounding box center [613, 261] width 282 height 159
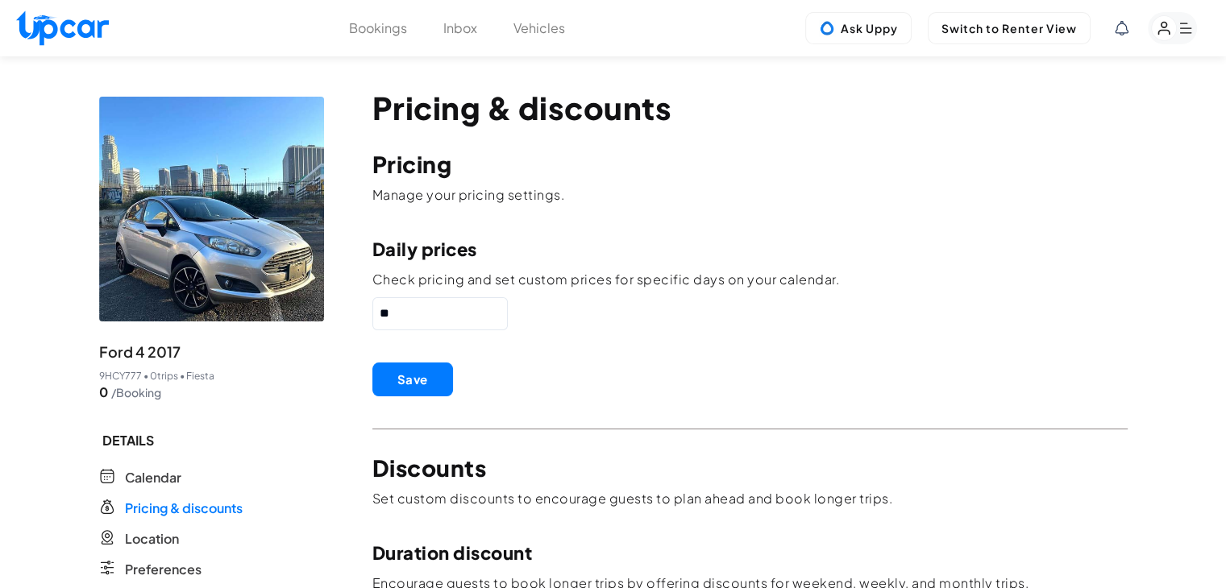
drag, startPoint x: 448, startPoint y: 313, endPoint x: 347, endPoint y: 320, distance: 101.0
type input "**"
click at [416, 384] on button "Save" at bounding box center [412, 380] width 81 height 34
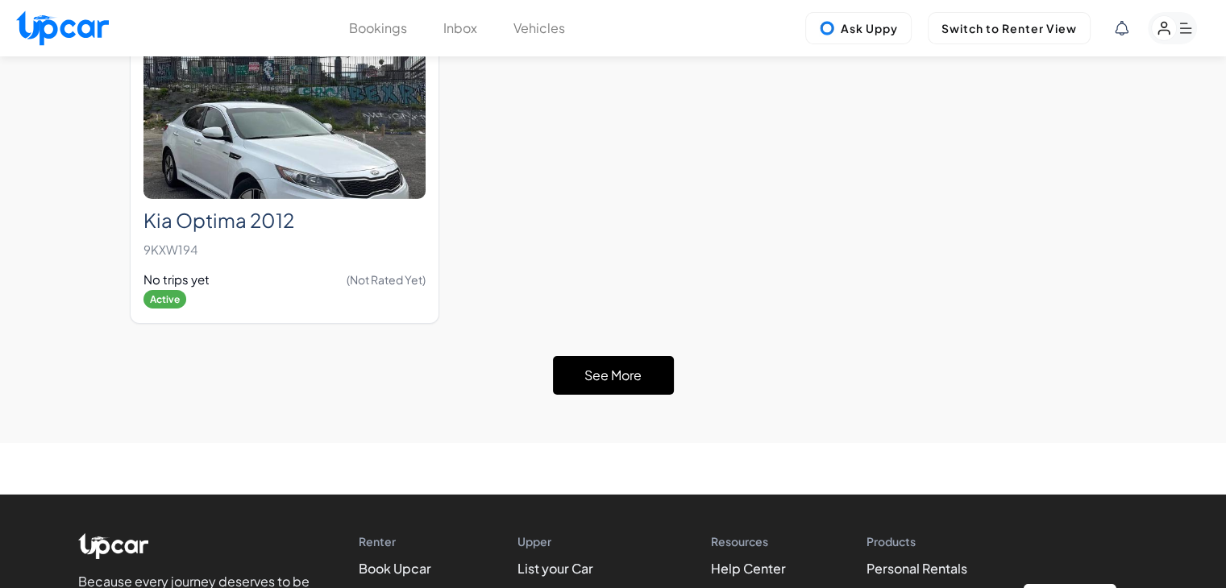
click at [595, 356] on button "See More" at bounding box center [613, 375] width 121 height 39
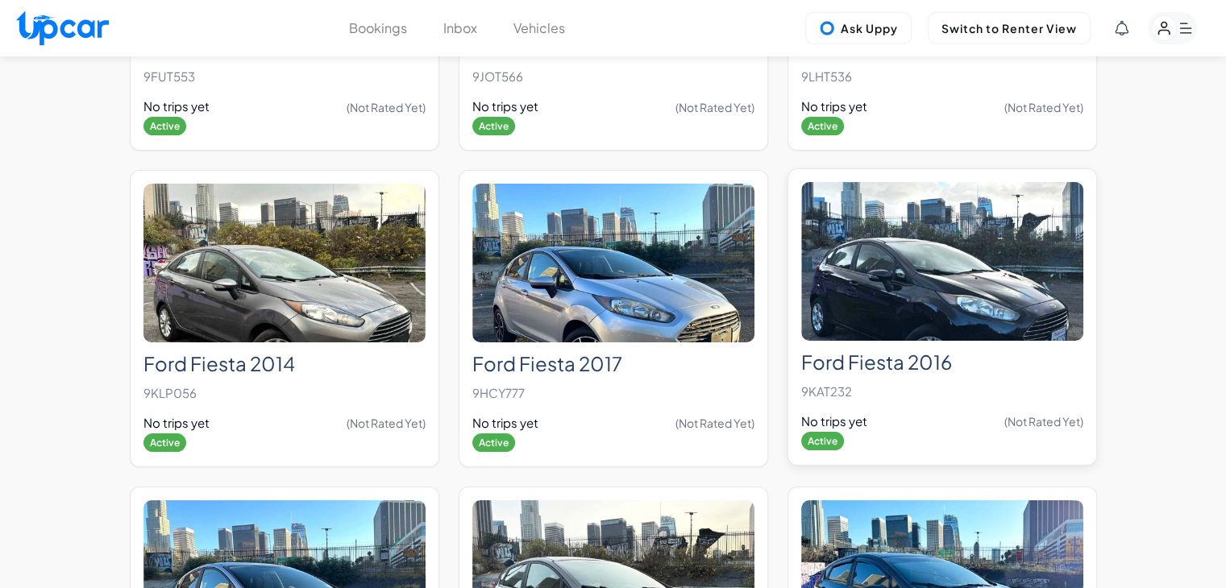
click at [908, 247] on img at bounding box center [942, 261] width 282 height 159
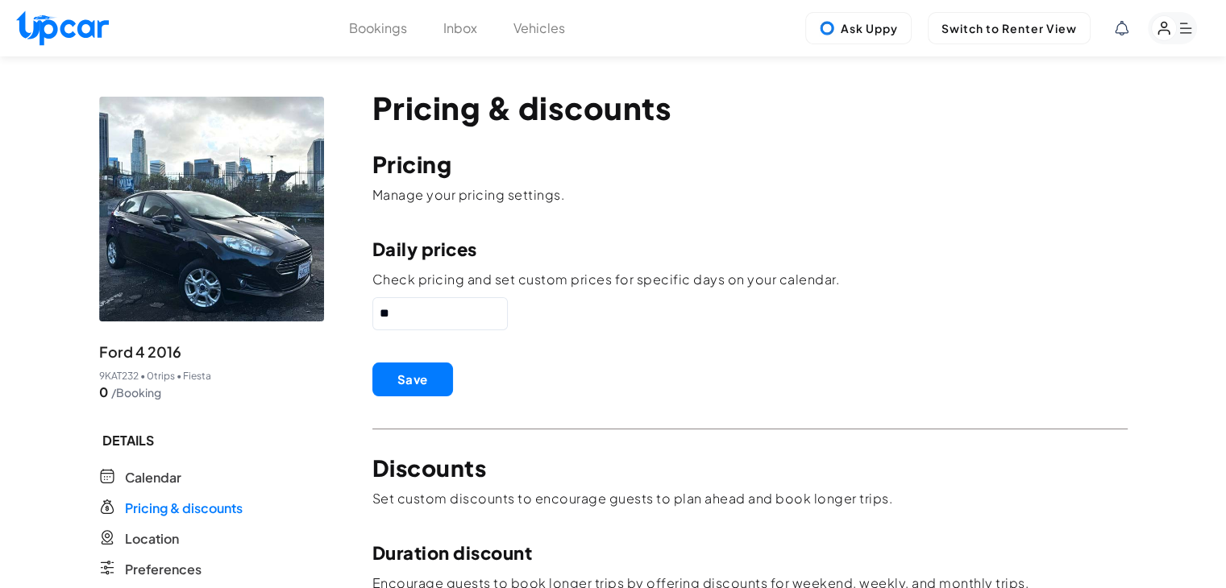
drag, startPoint x: 436, startPoint y: 303, endPoint x: 271, endPoint y: 306, distance: 165.3
type input "**"
click at [438, 381] on button "Save" at bounding box center [412, 380] width 81 height 34
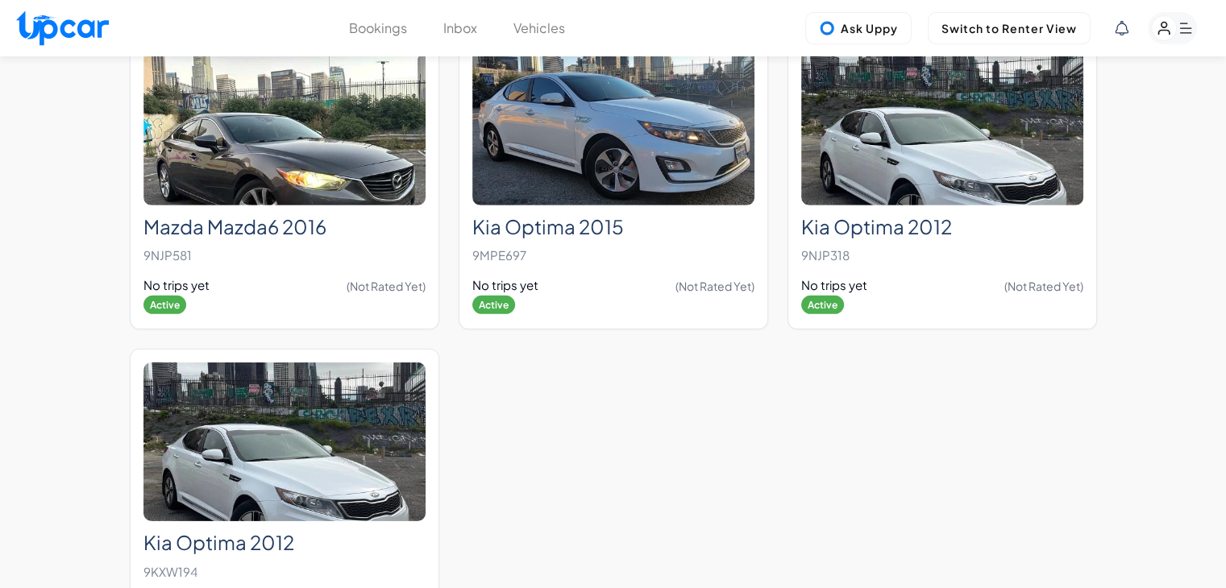
scroll to position [5181, 0]
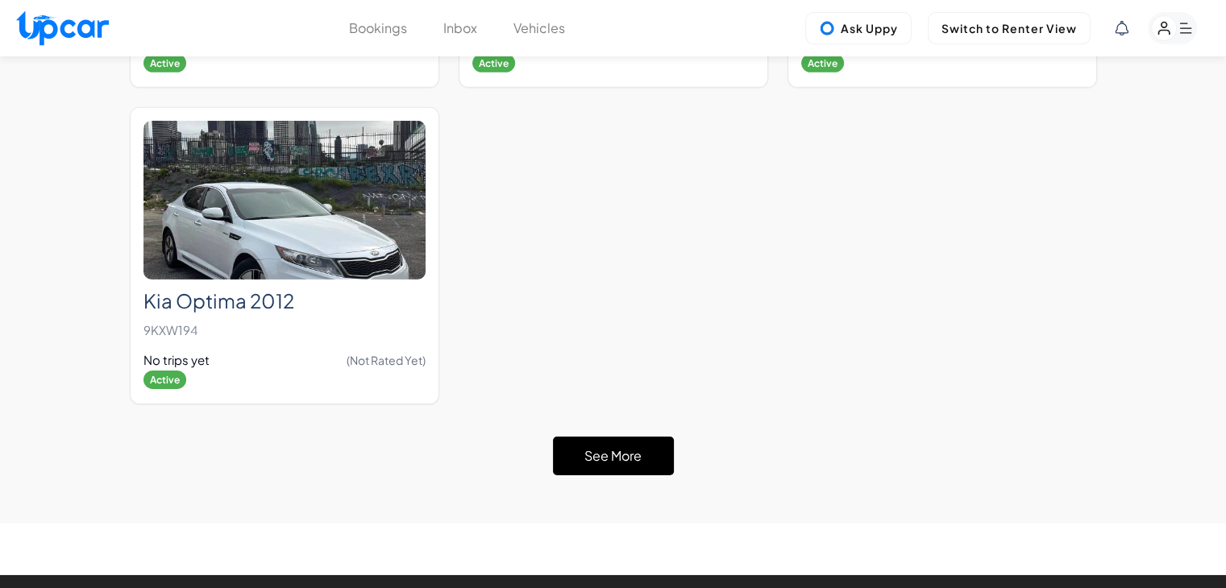
click at [572, 437] on button "See More" at bounding box center [613, 456] width 121 height 39
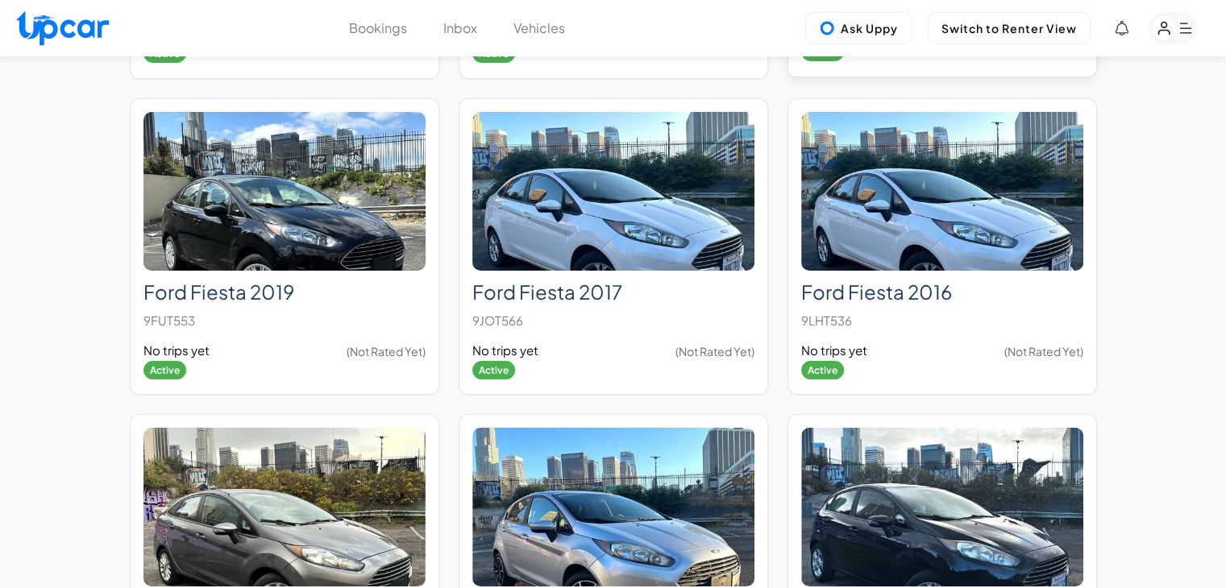
scroll to position [5906, 0]
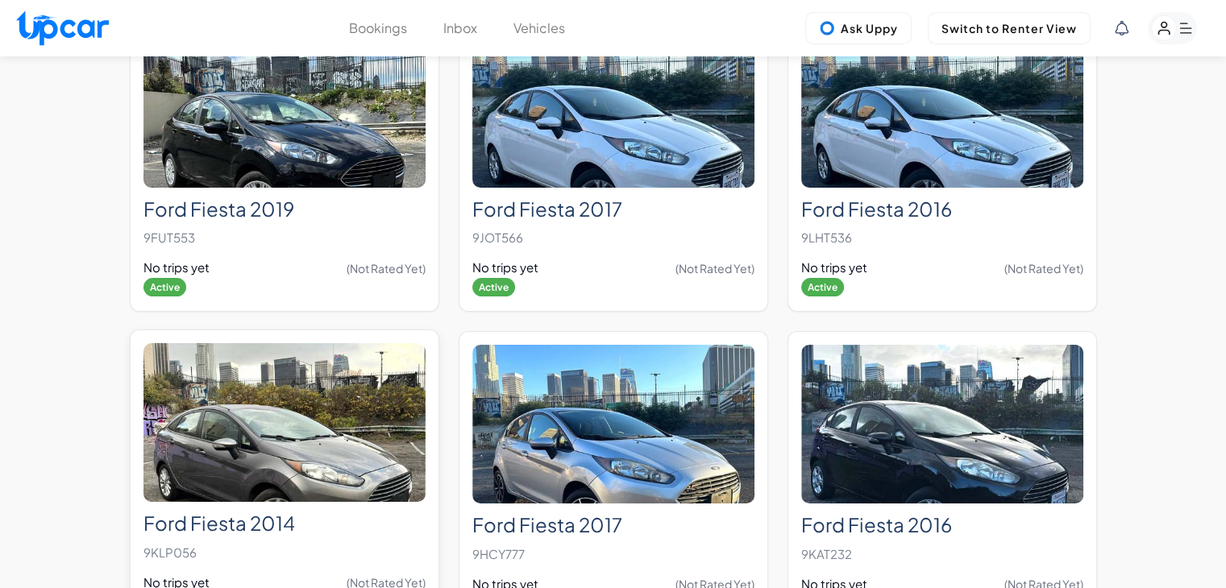
click at [222, 391] on img at bounding box center [284, 422] width 282 height 159
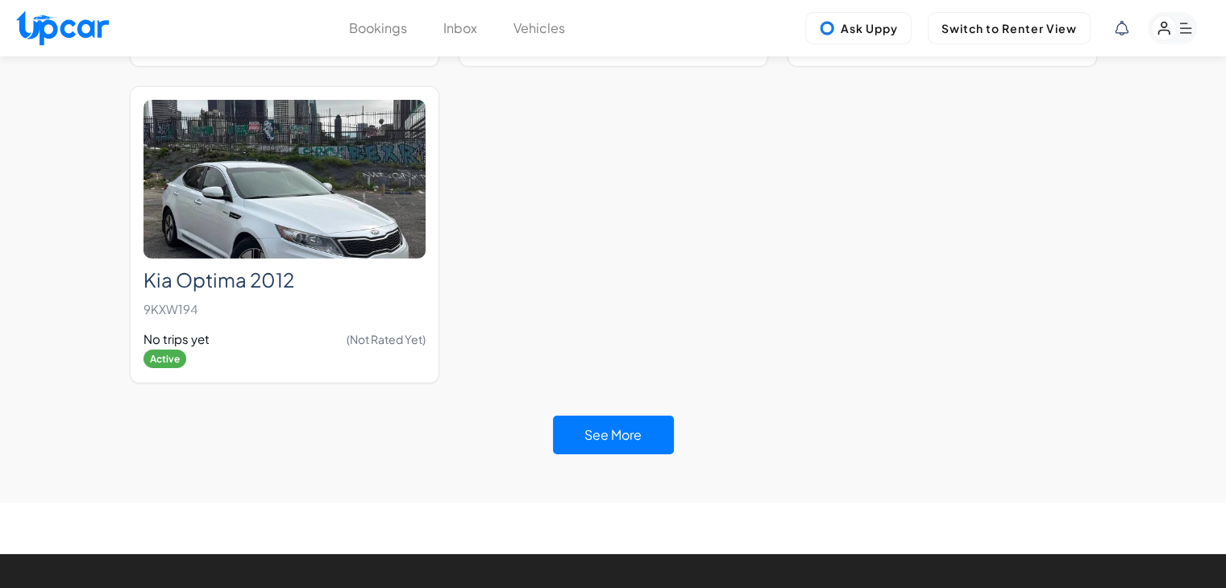
scroll to position [5188, 0]
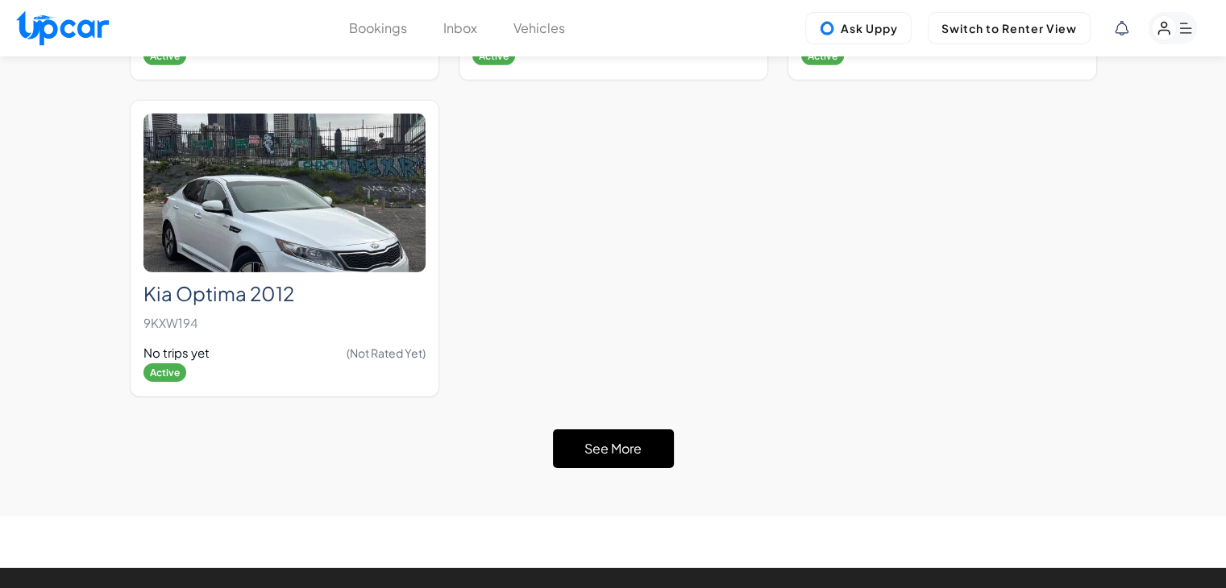
click at [625, 430] on button "See More" at bounding box center [613, 449] width 121 height 39
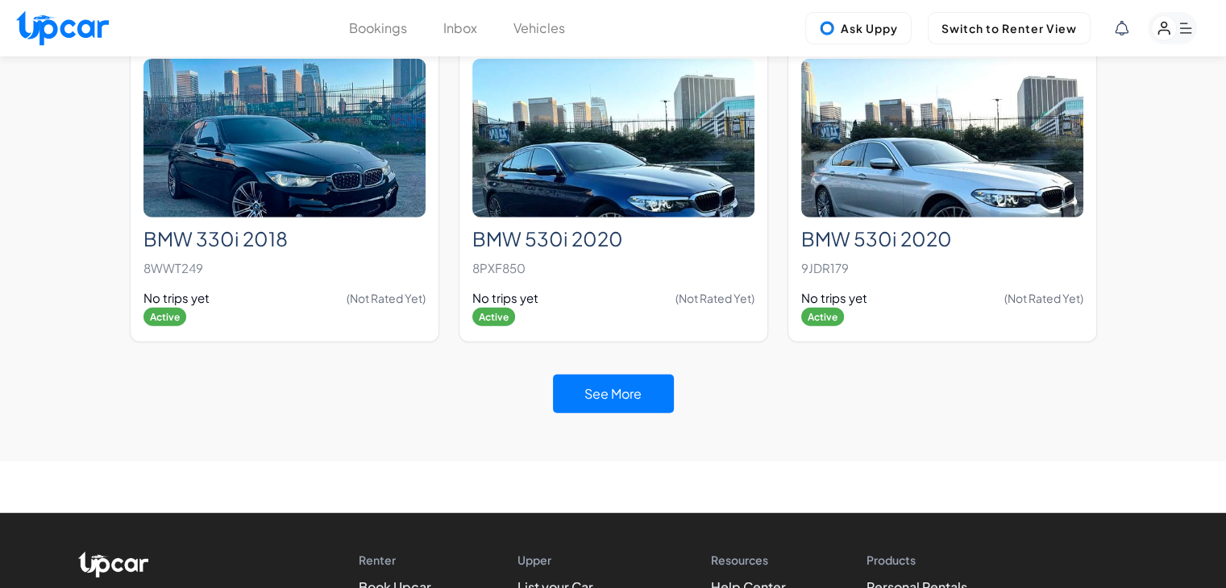
scroll to position [10474, 0]
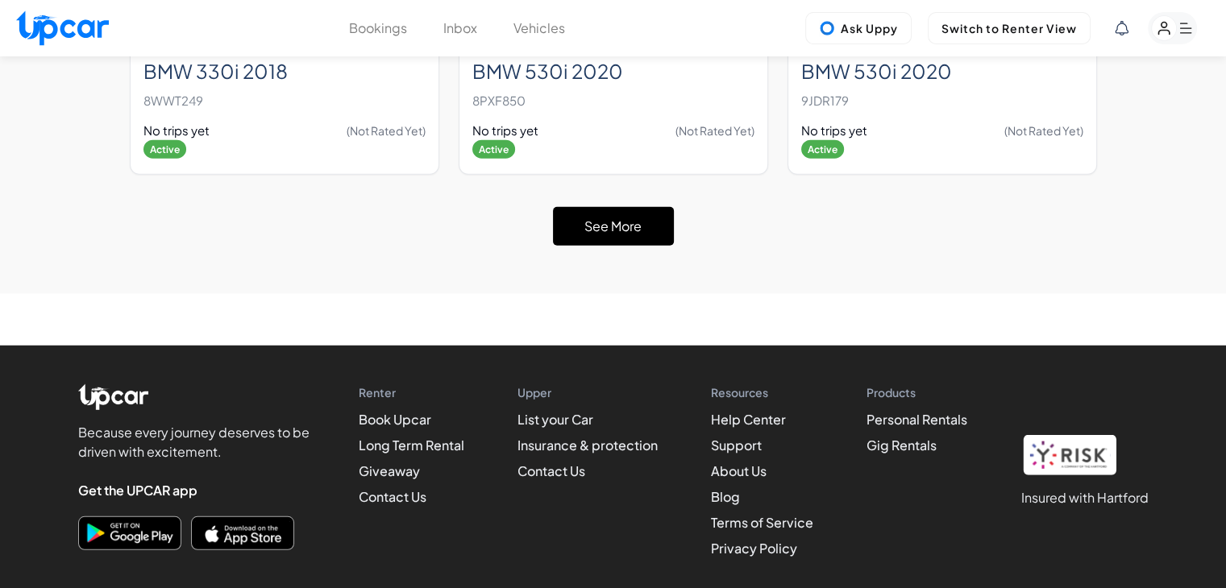
click at [566, 207] on button "See More" at bounding box center [613, 226] width 121 height 39
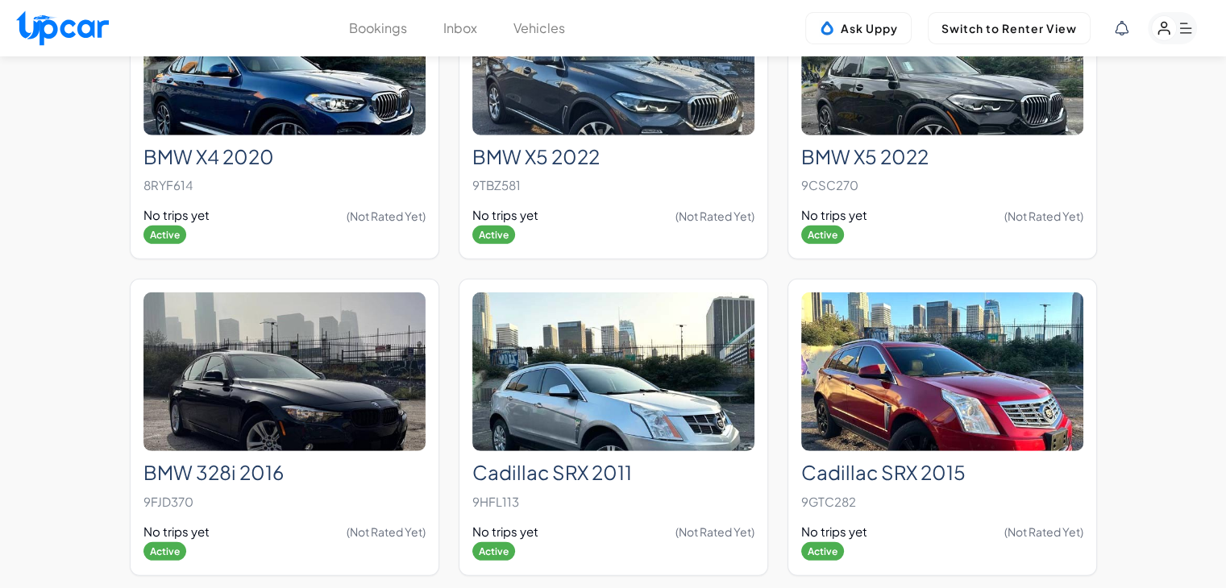
scroll to position [10506, 0]
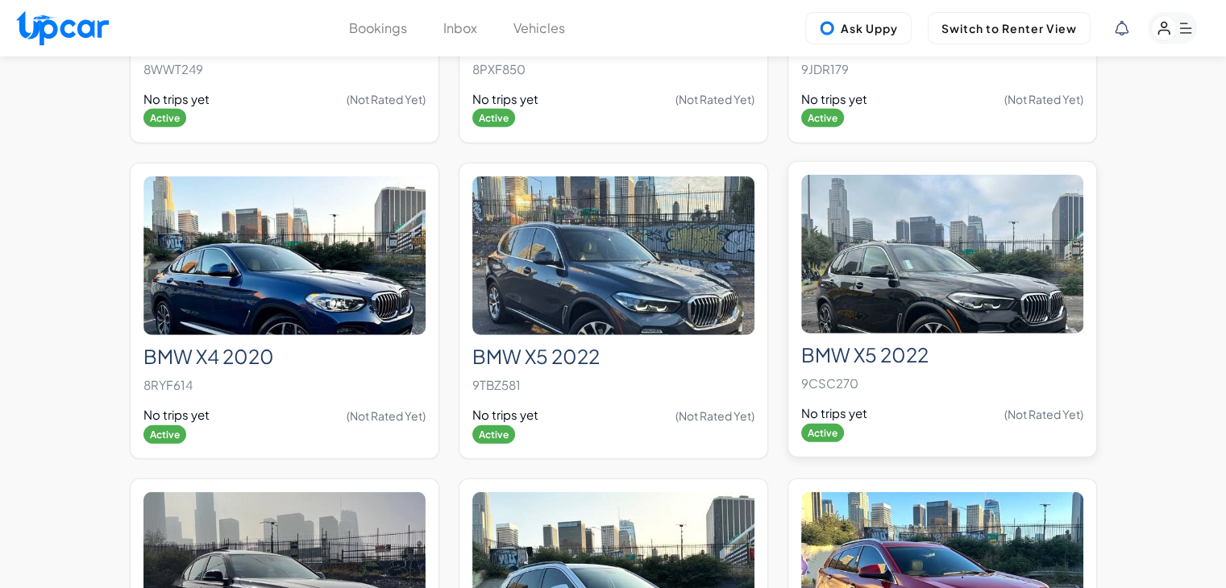
click at [1011, 251] on img at bounding box center [942, 254] width 282 height 159
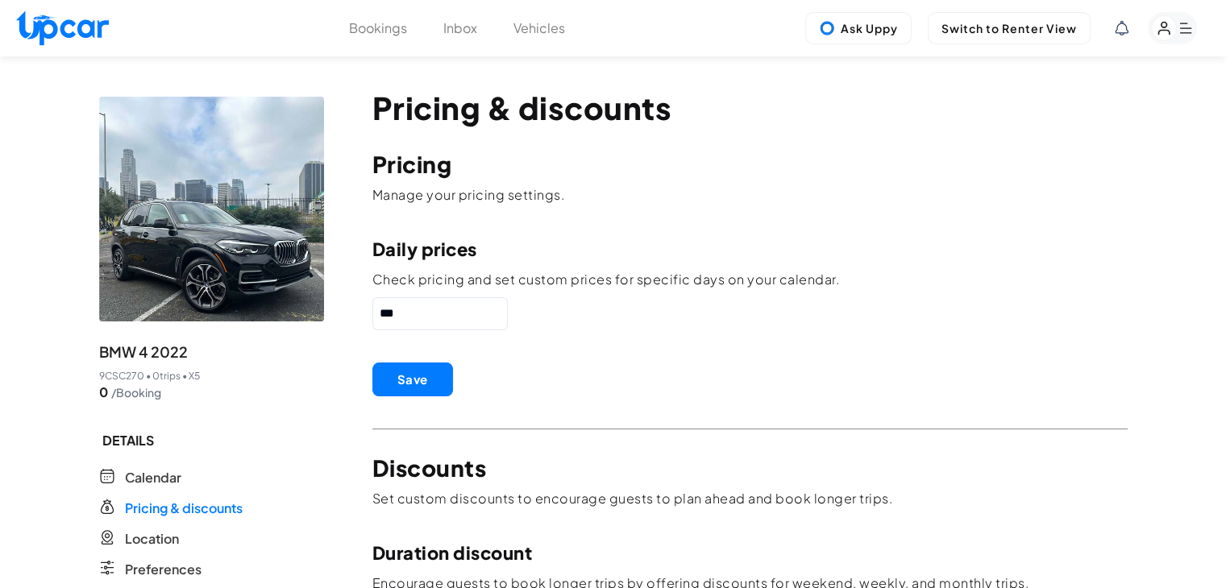
drag, startPoint x: 430, startPoint y: 309, endPoint x: 330, endPoint y: 314, distance: 100.9
type input "***"
click at [401, 383] on button "Save" at bounding box center [412, 380] width 81 height 34
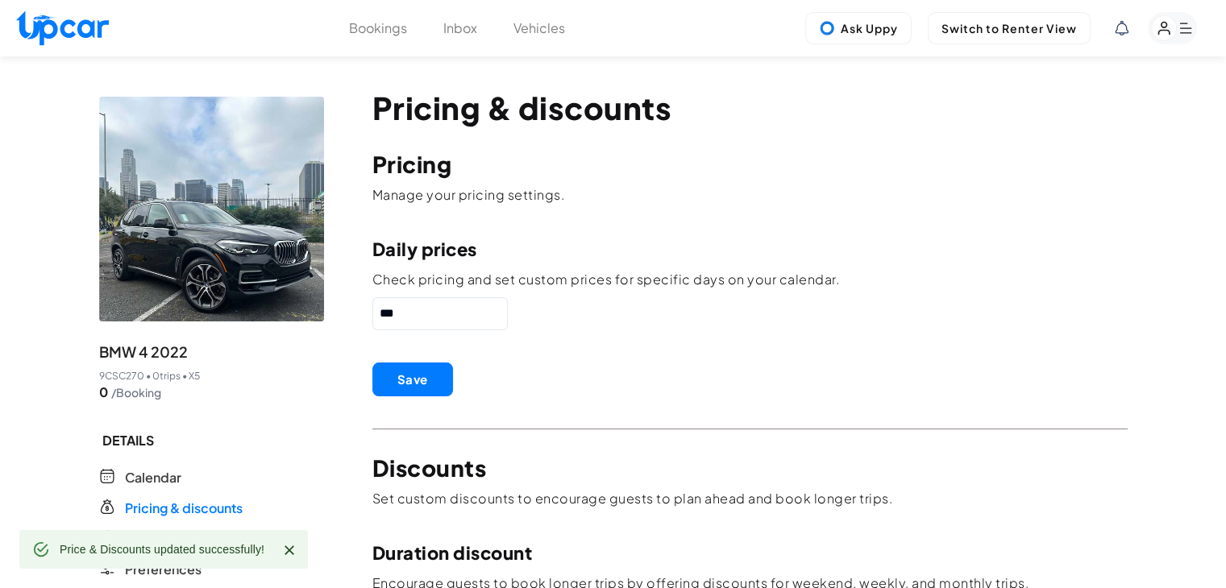
scroll to position [345, 0]
